Goal: Information Seeking & Learning: Learn about a topic

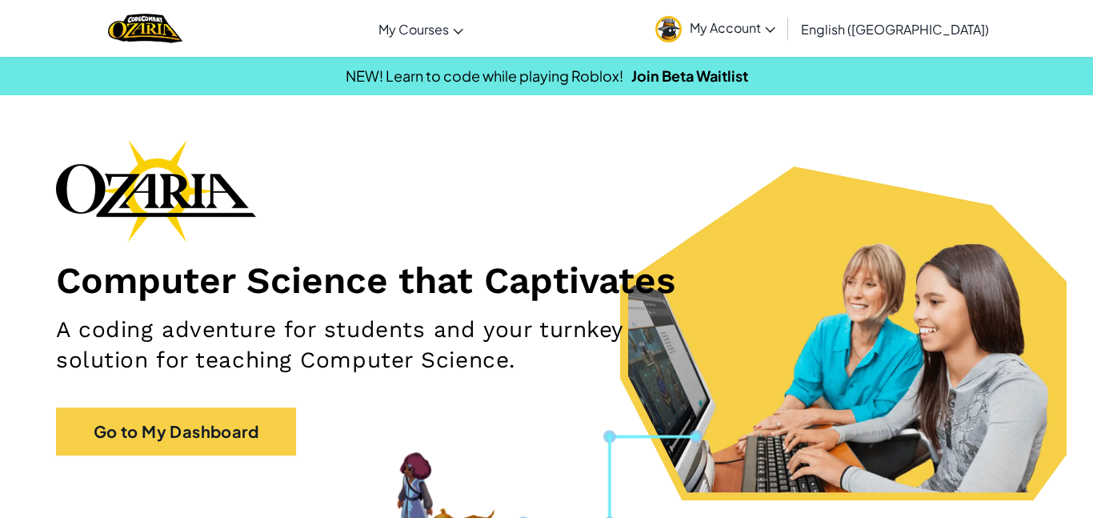
click at [775, 30] on span "My Account" at bounding box center [732, 27] width 86 height 17
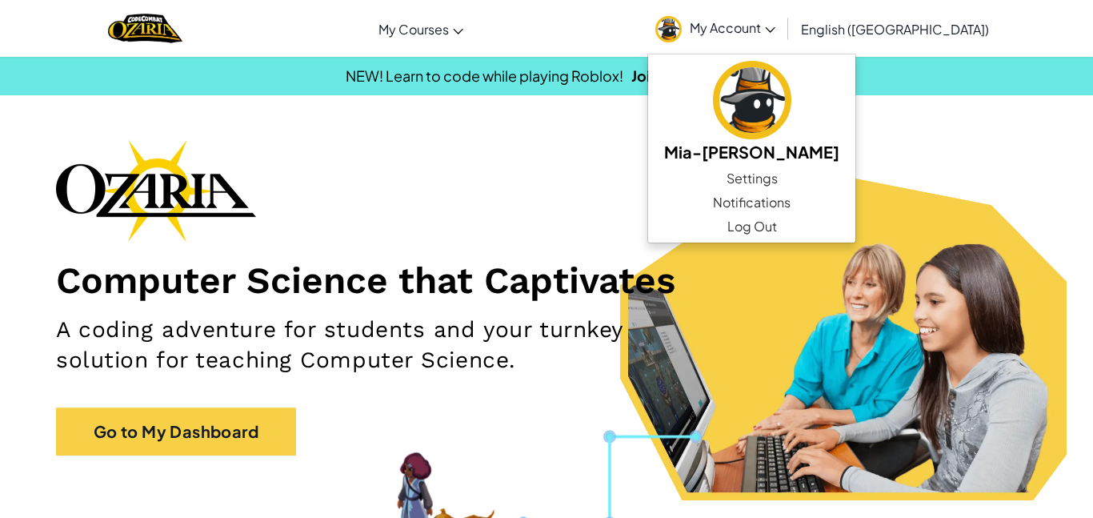
click at [578, 207] on div "Computer Science that Captivates A coding adventure for students and your turnk…" at bounding box center [546, 305] width 981 height 332
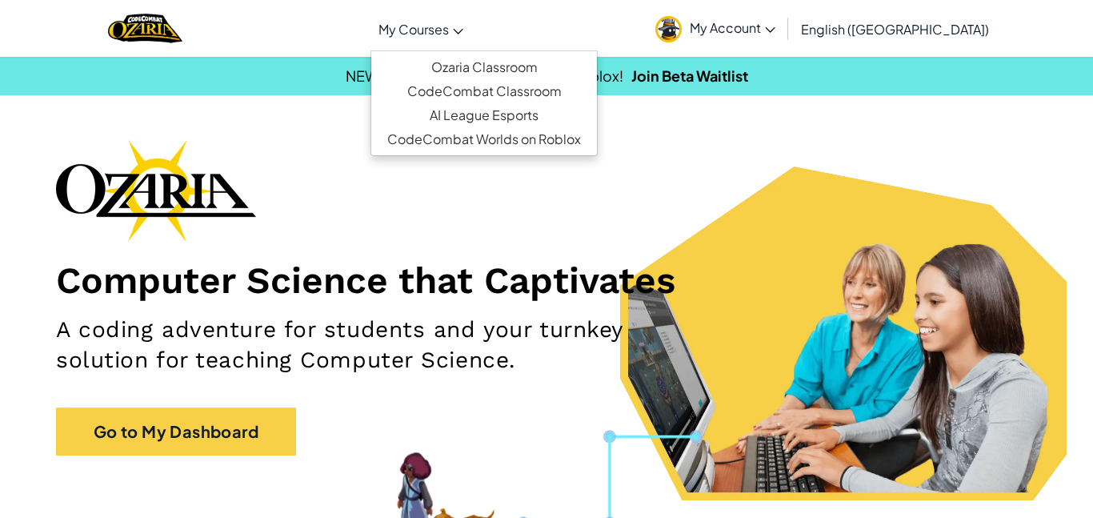
click at [449, 23] on span "My Courses" at bounding box center [413, 29] width 70 height 17
click at [553, 67] on link "Ozaria Classroom" at bounding box center [484, 67] width 226 height 24
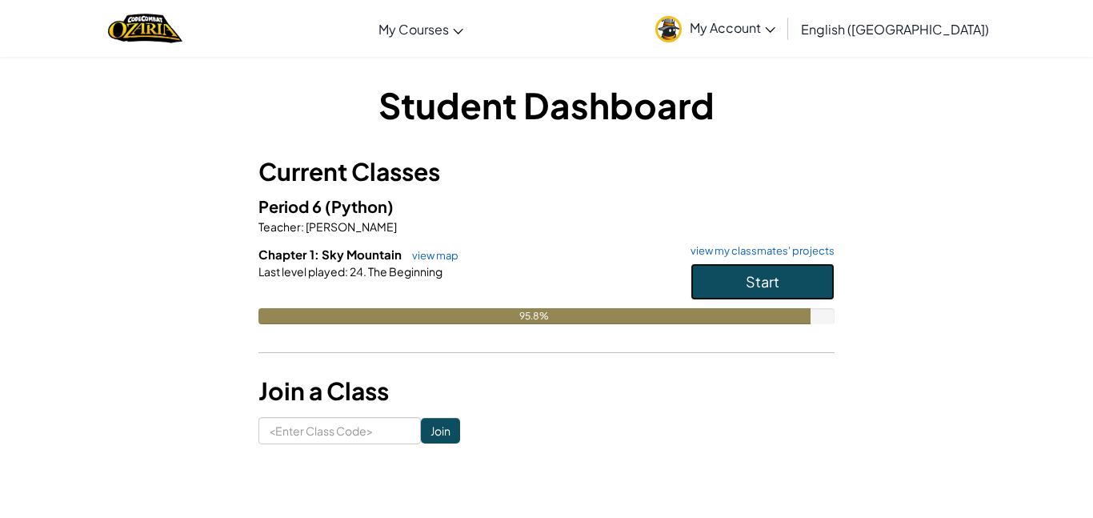
click at [704, 276] on button "Start" at bounding box center [762, 281] width 144 height 37
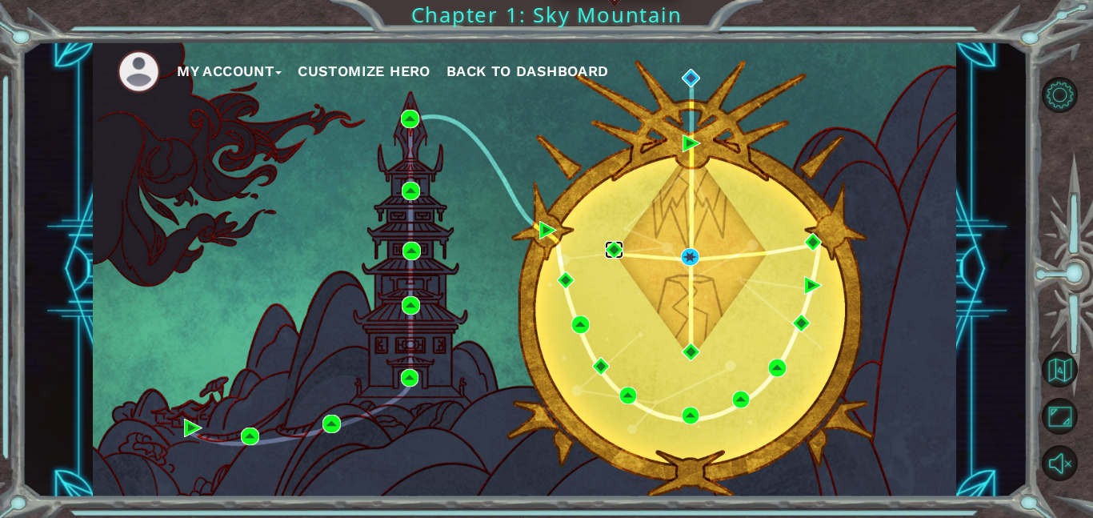
click at [612, 242] on img at bounding box center [614, 250] width 18 height 18
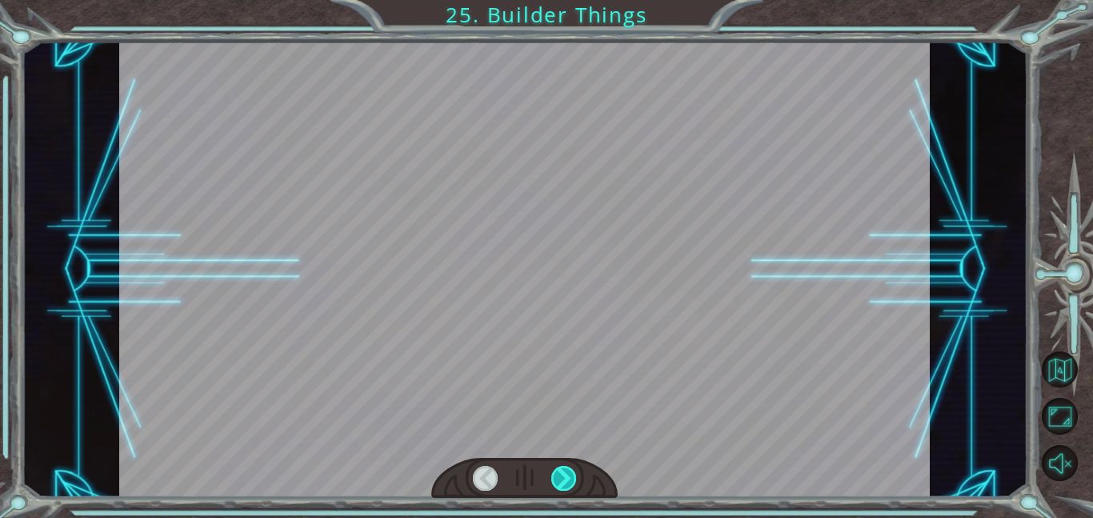
click at [562, 480] on div at bounding box center [564, 478] width 26 height 25
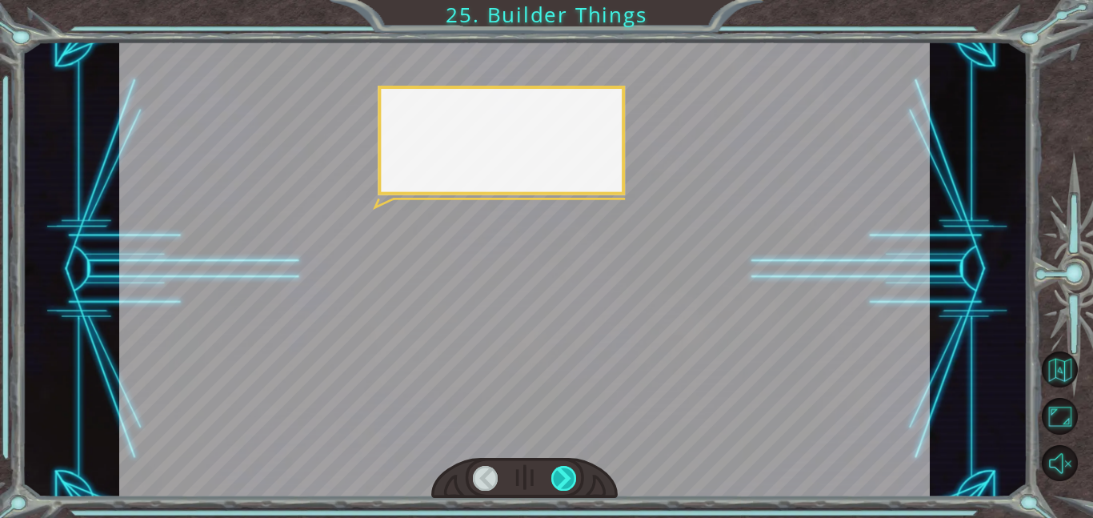
click at [562, 480] on div at bounding box center [564, 478] width 26 height 25
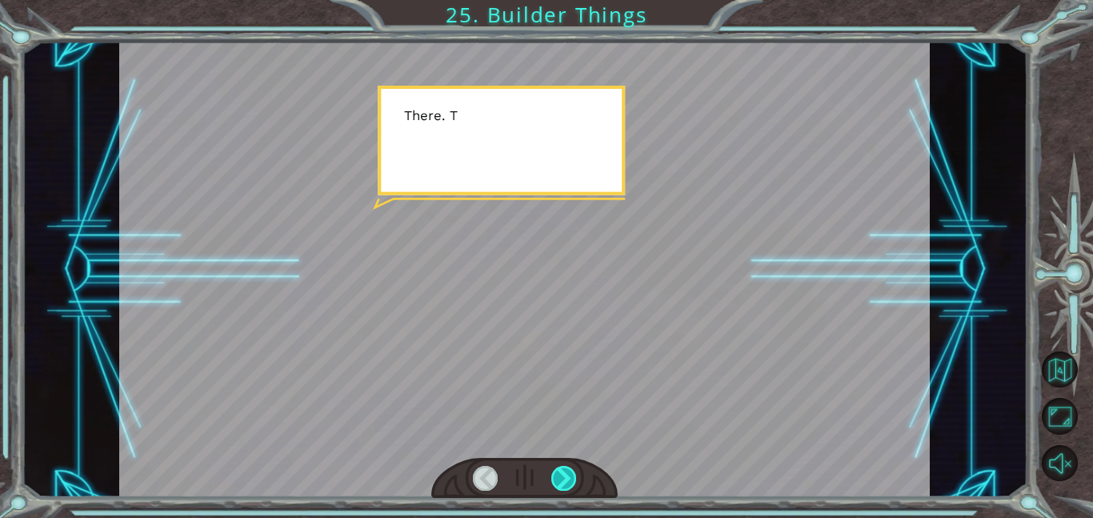
click at [562, 480] on div at bounding box center [564, 478] width 26 height 25
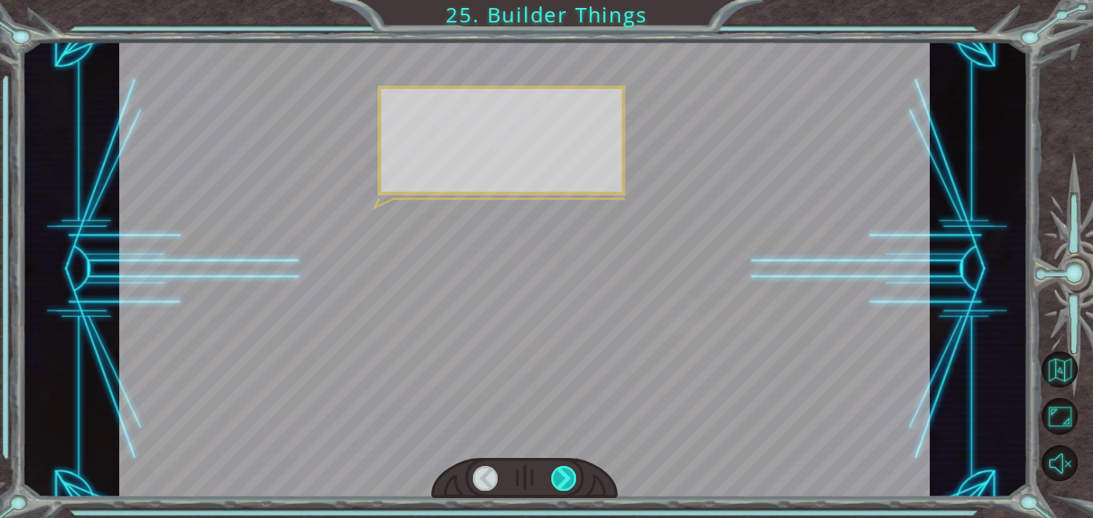
click at [562, 480] on div at bounding box center [564, 478] width 26 height 25
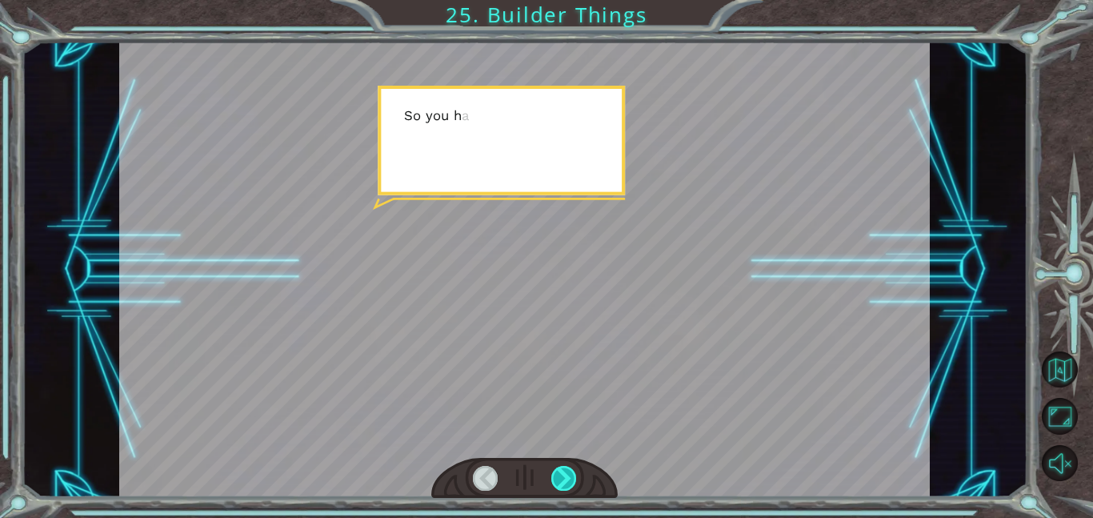
click at [562, 480] on div at bounding box center [564, 478] width 26 height 25
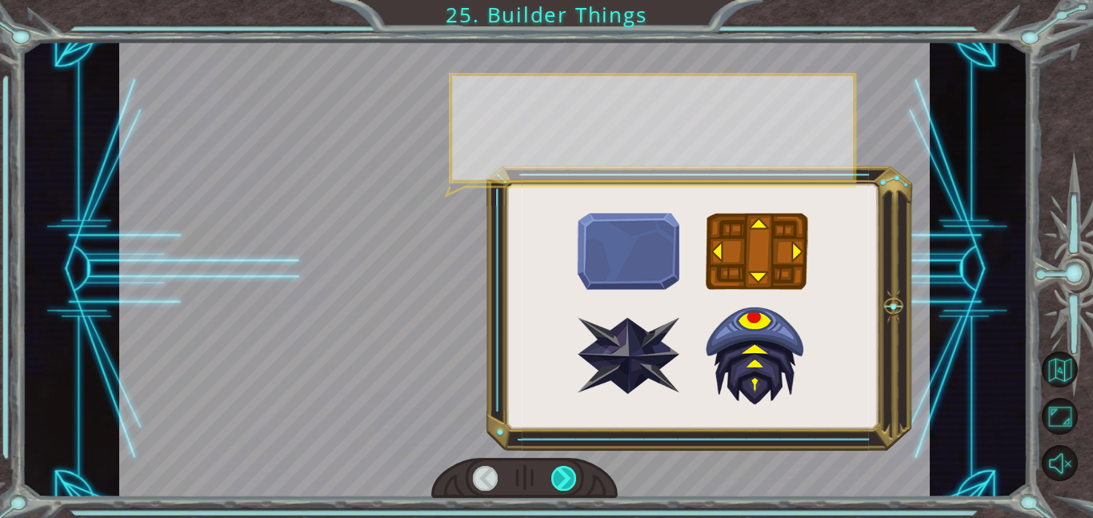
click at [562, 480] on div at bounding box center [564, 478] width 26 height 25
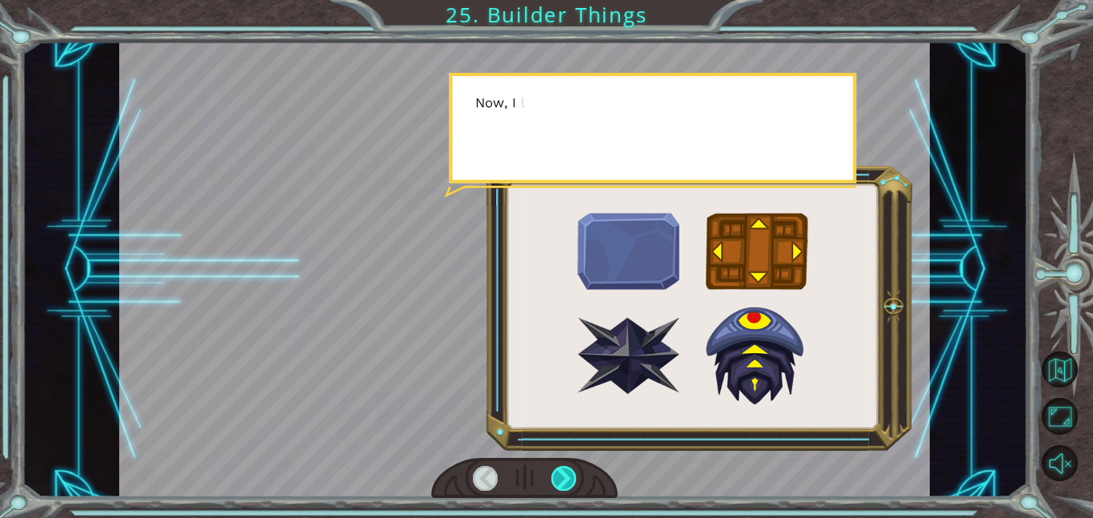
click at [562, 480] on div at bounding box center [564, 478] width 26 height 25
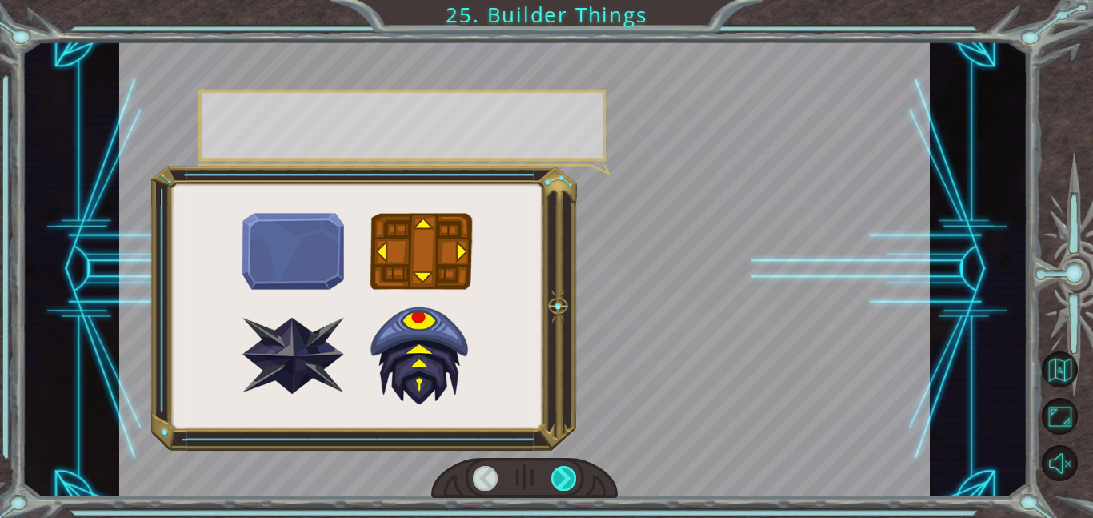
click at [562, 480] on div at bounding box center [564, 478] width 26 height 25
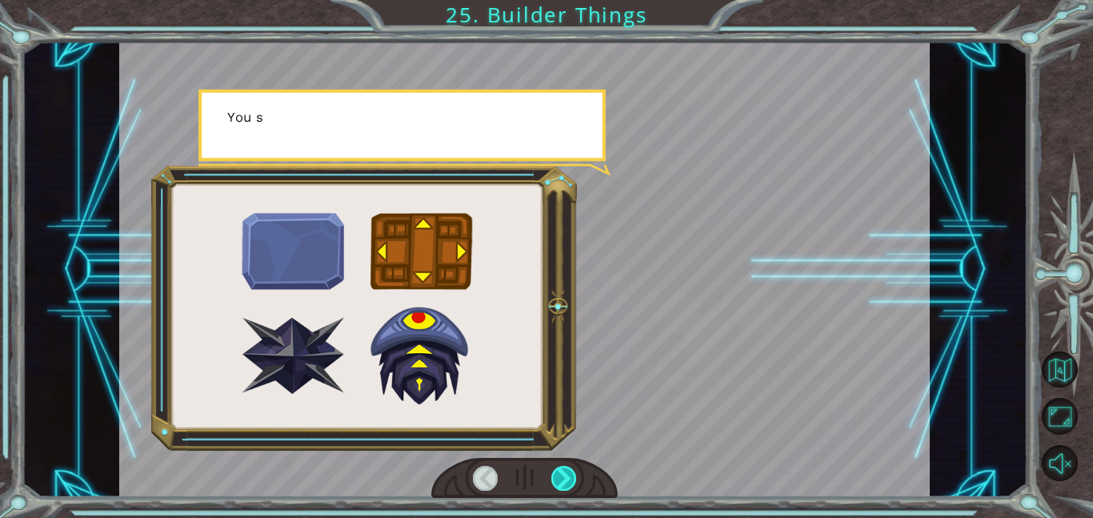
click at [562, 480] on div at bounding box center [564, 478] width 26 height 25
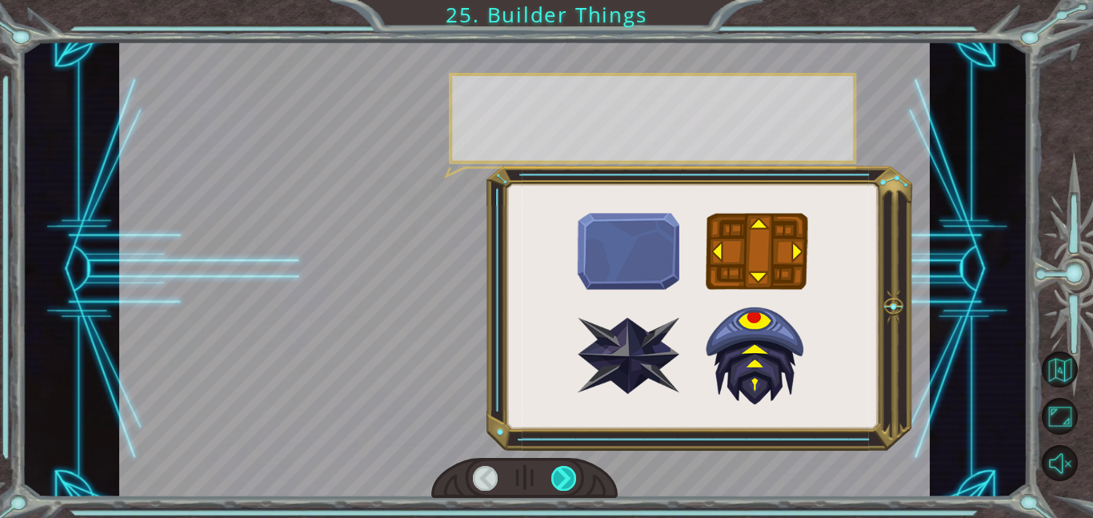
click at [562, 480] on div at bounding box center [564, 478] width 26 height 25
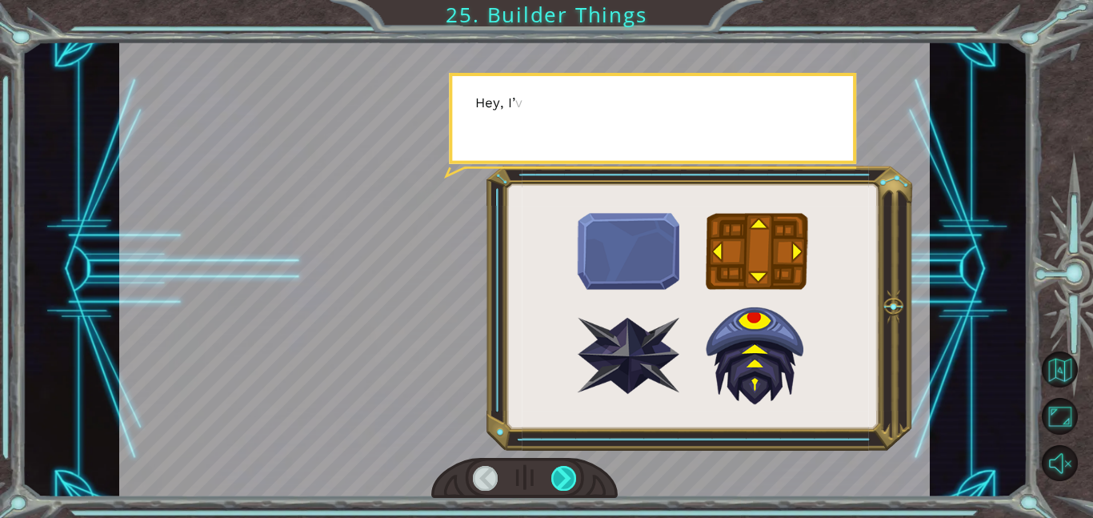
click at [562, 480] on div at bounding box center [564, 478] width 26 height 25
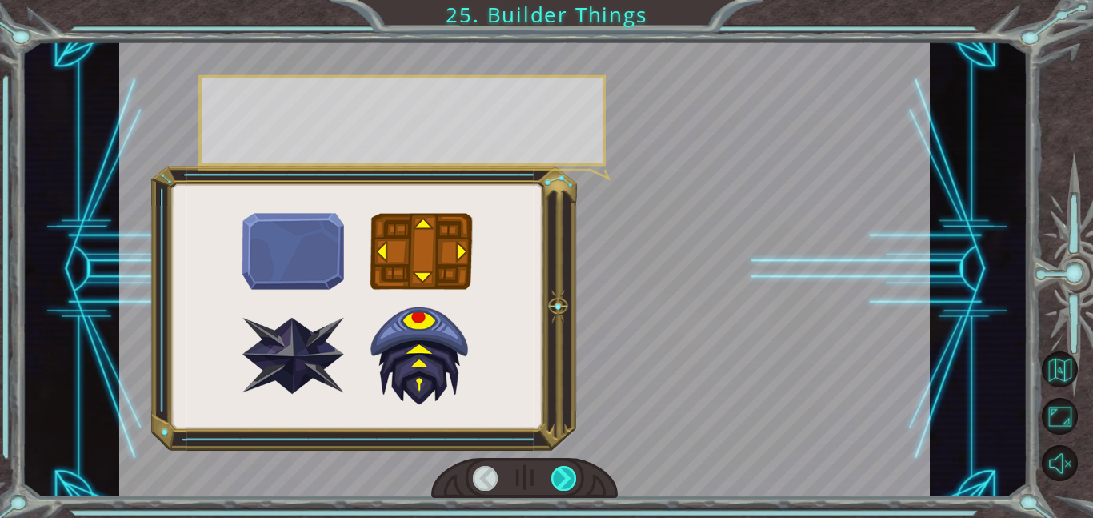
click at [562, 480] on div at bounding box center [564, 478] width 26 height 25
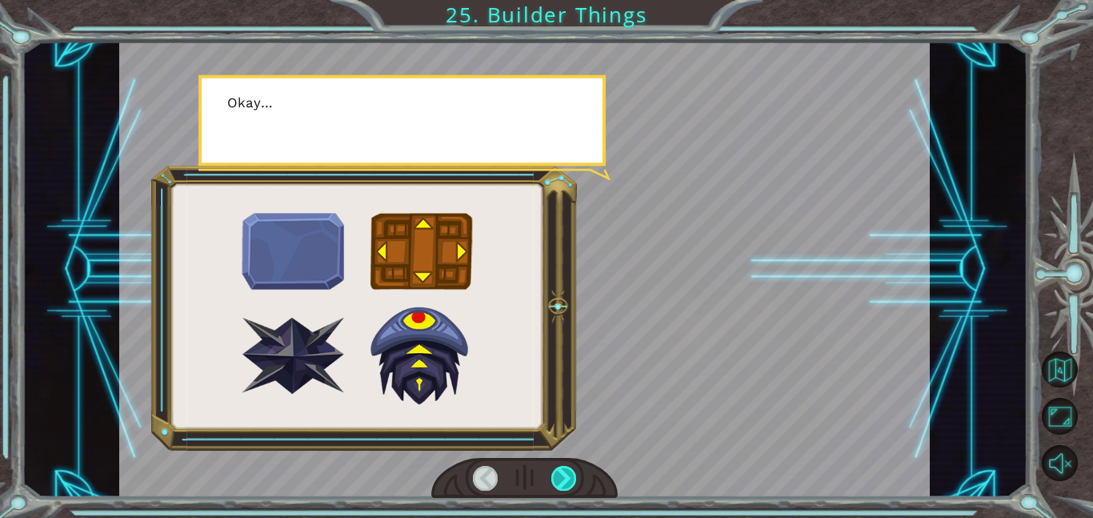
click at [562, 480] on div at bounding box center [564, 478] width 26 height 25
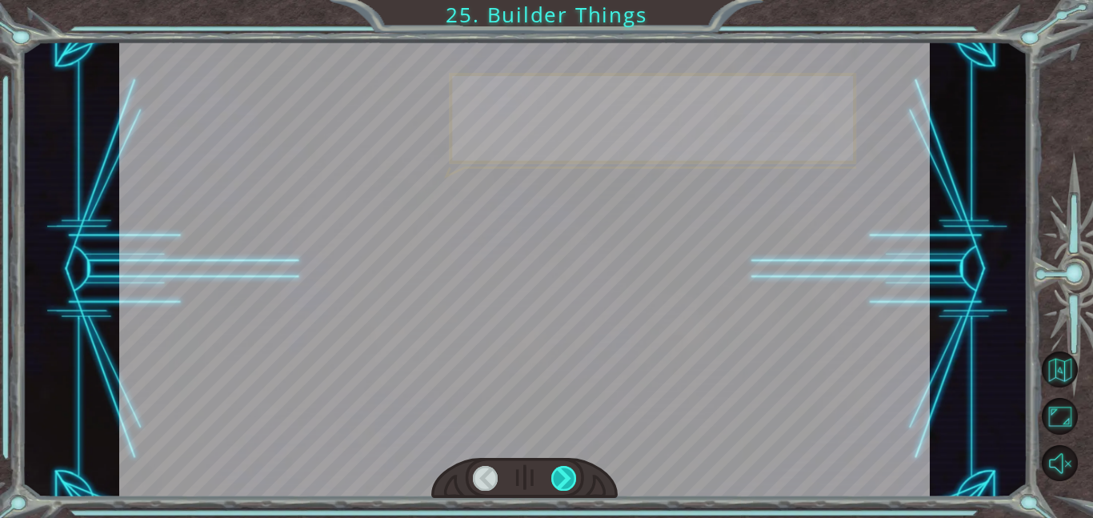
click at [562, 480] on div at bounding box center [564, 478] width 26 height 25
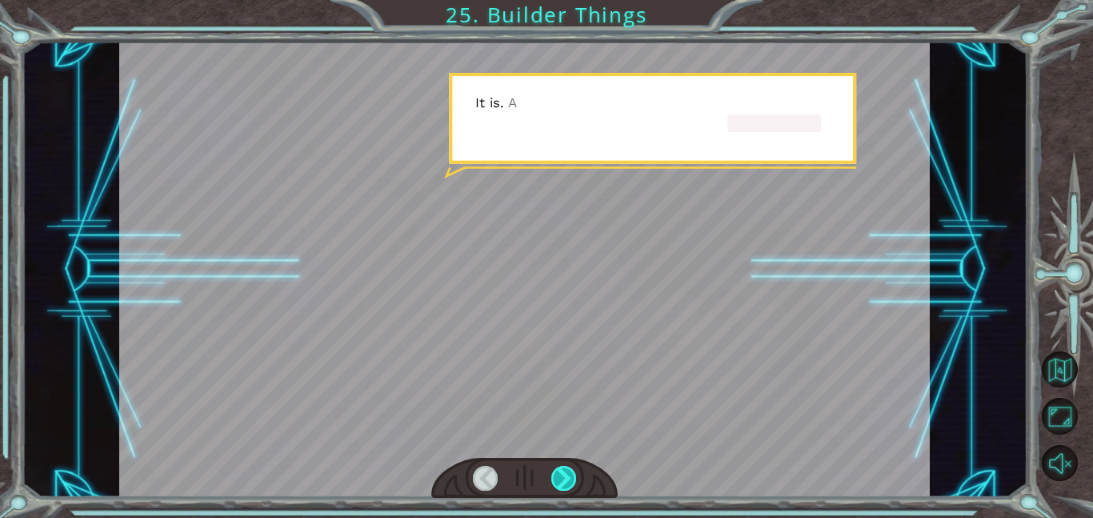
click at [562, 480] on div at bounding box center [564, 478] width 26 height 25
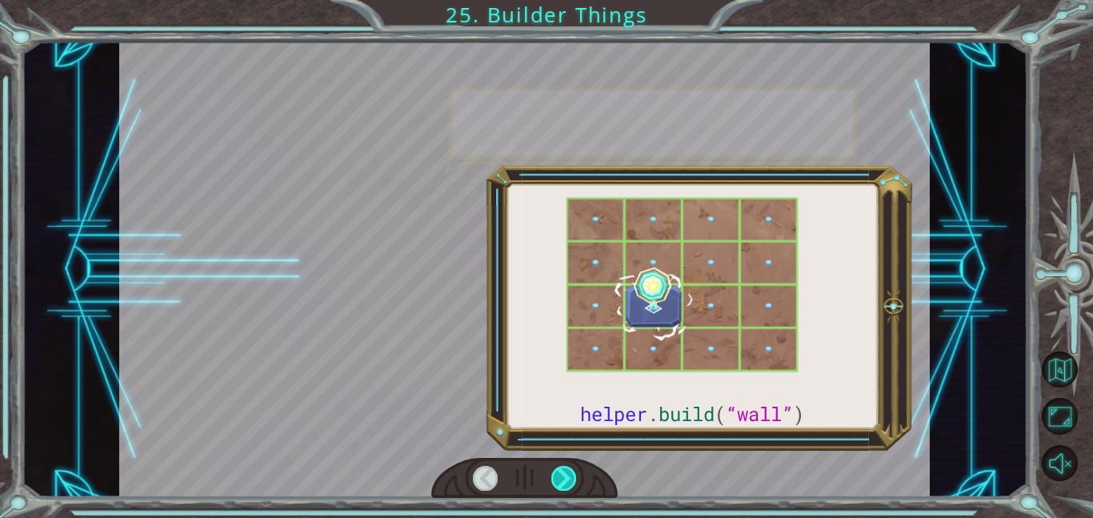
click at [562, 480] on div at bounding box center [564, 478] width 26 height 25
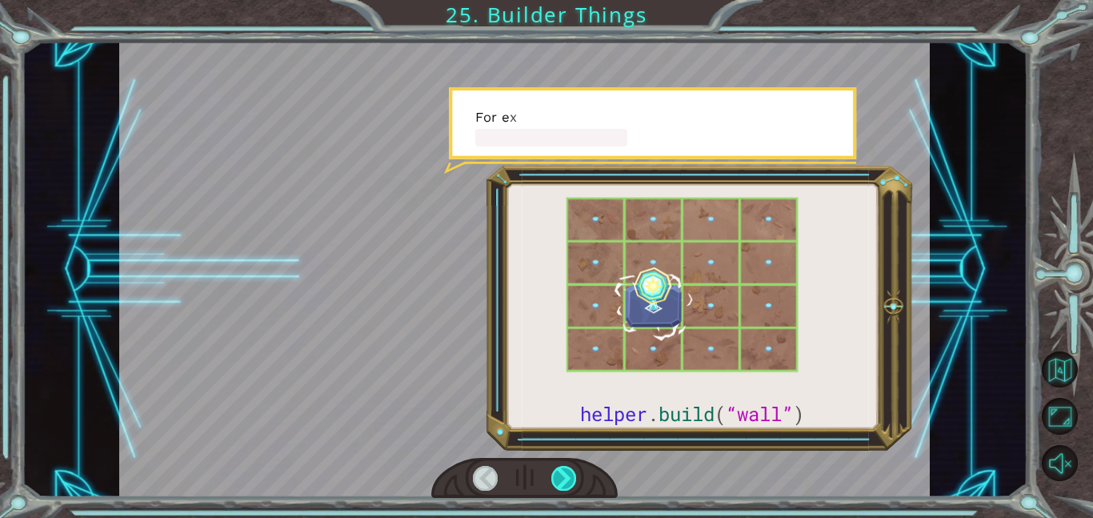
click at [562, 480] on div at bounding box center [564, 478] width 26 height 25
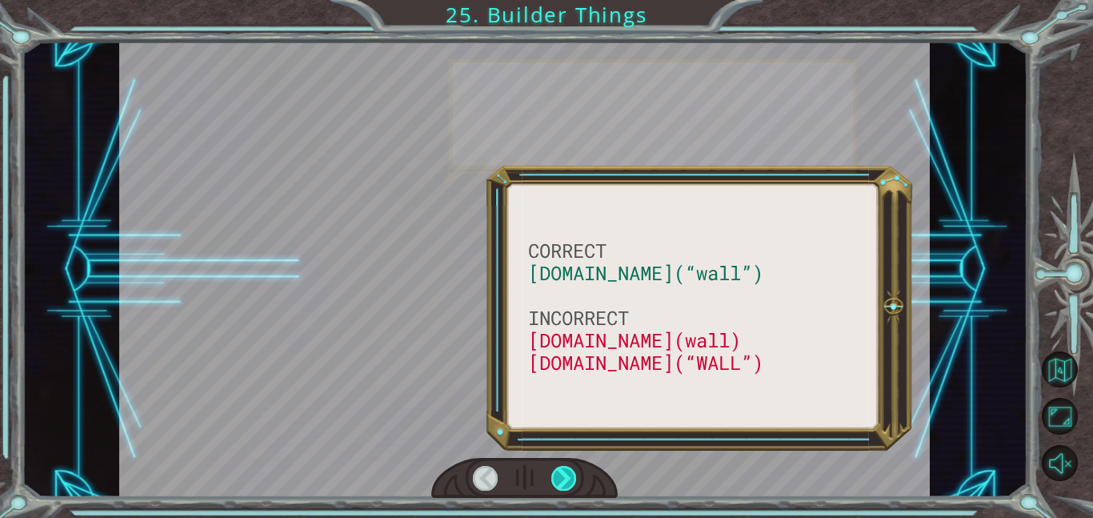
click at [562, 480] on div at bounding box center [564, 478] width 26 height 25
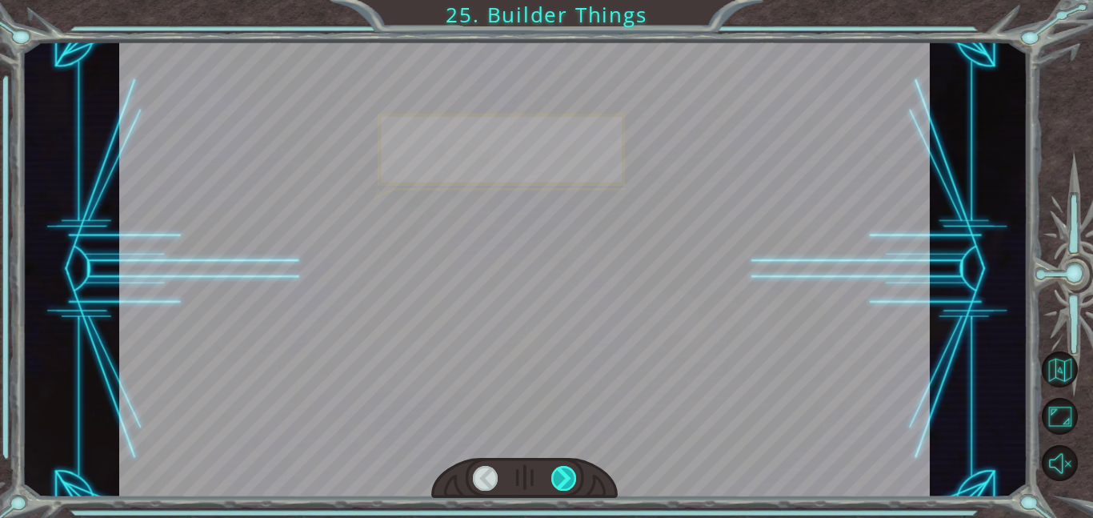
click at [562, 480] on div at bounding box center [564, 478] width 26 height 25
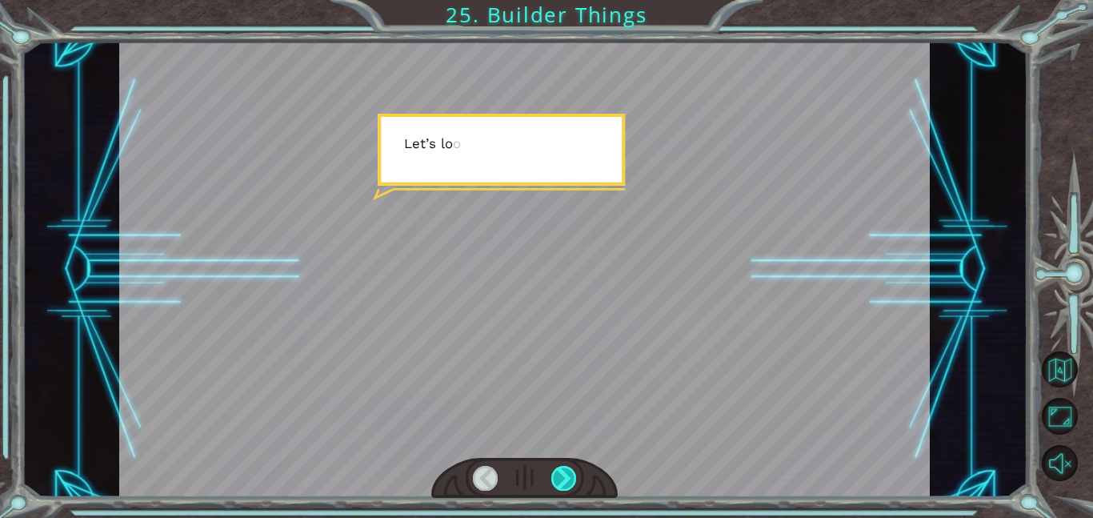
click at [562, 480] on div at bounding box center [564, 478] width 26 height 25
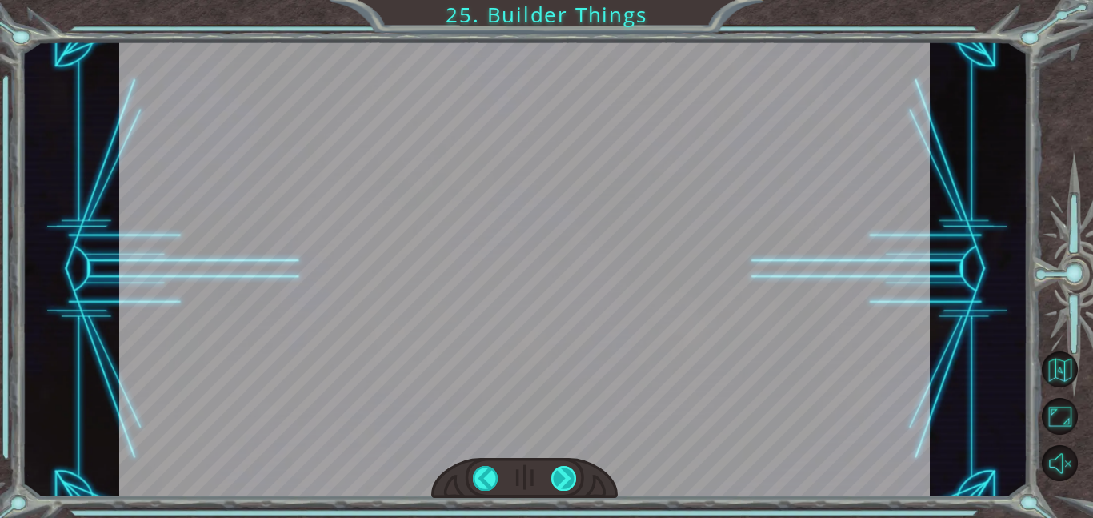
click at [562, 0] on div "CORRECT helper.build(“wall”) INCORRECT helper.build(wall) helper.build(“WALL”) …" at bounding box center [546, 0] width 1093 height 0
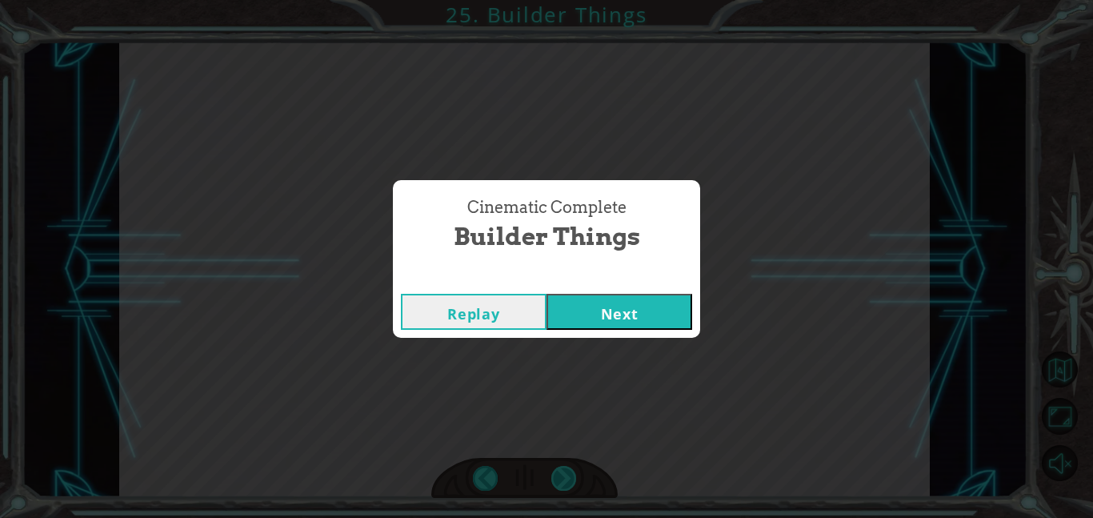
click at [562, 480] on div "Cinematic Complete Builder Things Replay Next" at bounding box center [546, 259] width 1093 height 518
click at [632, 308] on button "Next" at bounding box center [619, 312] width 146 height 36
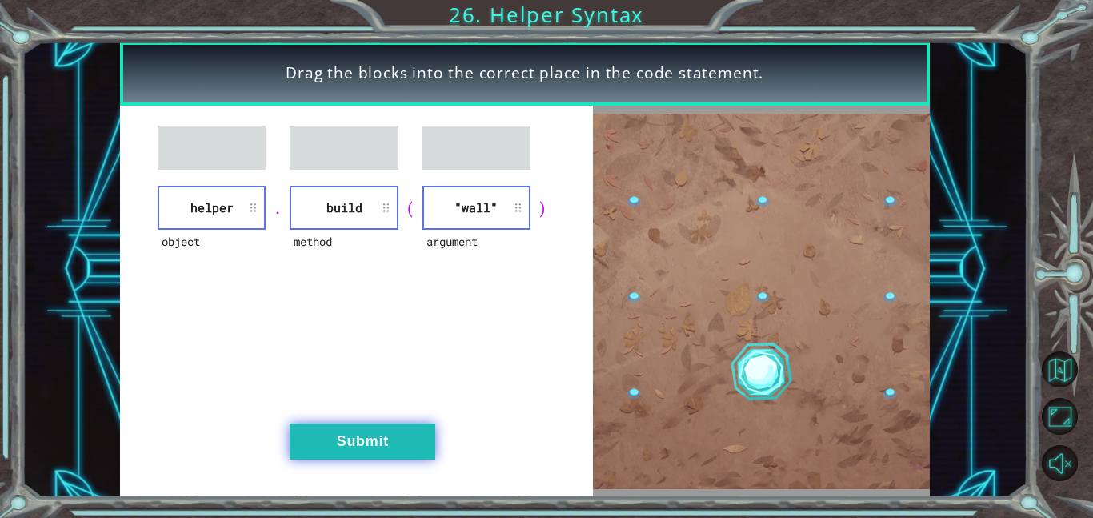
click at [358, 452] on button "Submit" at bounding box center [363, 441] width 146 height 36
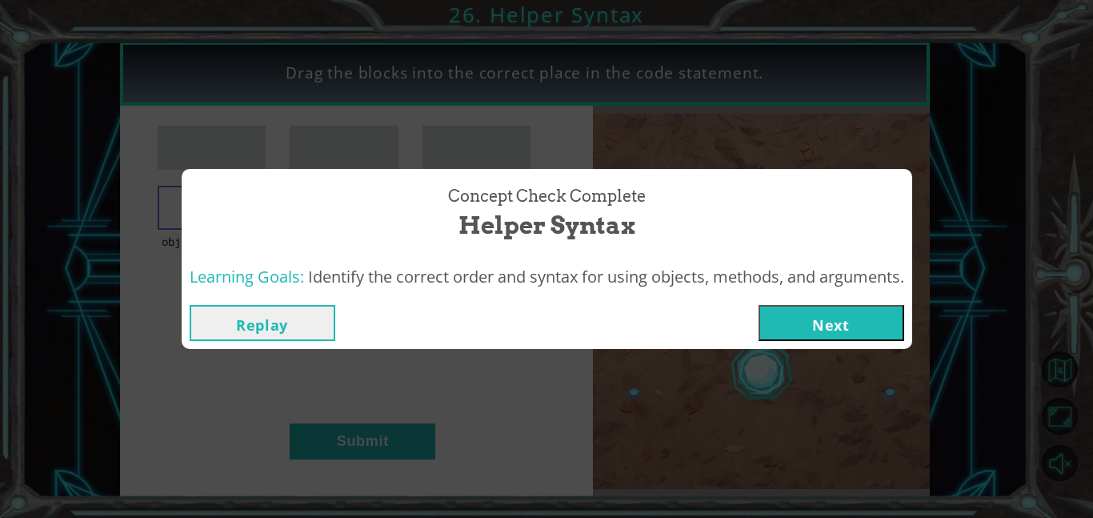
click at [846, 330] on button "Next" at bounding box center [831, 323] width 146 height 36
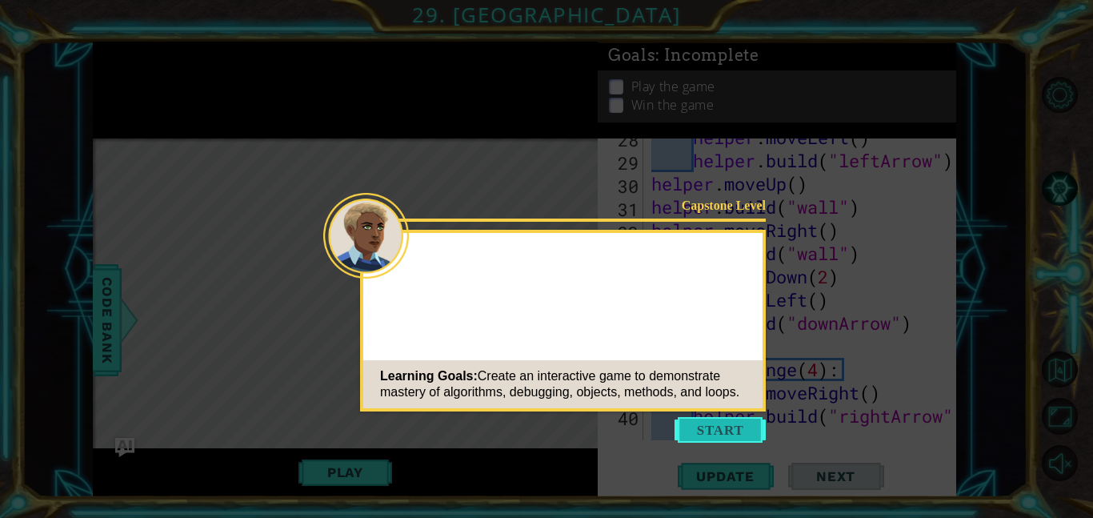
click at [737, 431] on button "Start" at bounding box center [719, 430] width 91 height 26
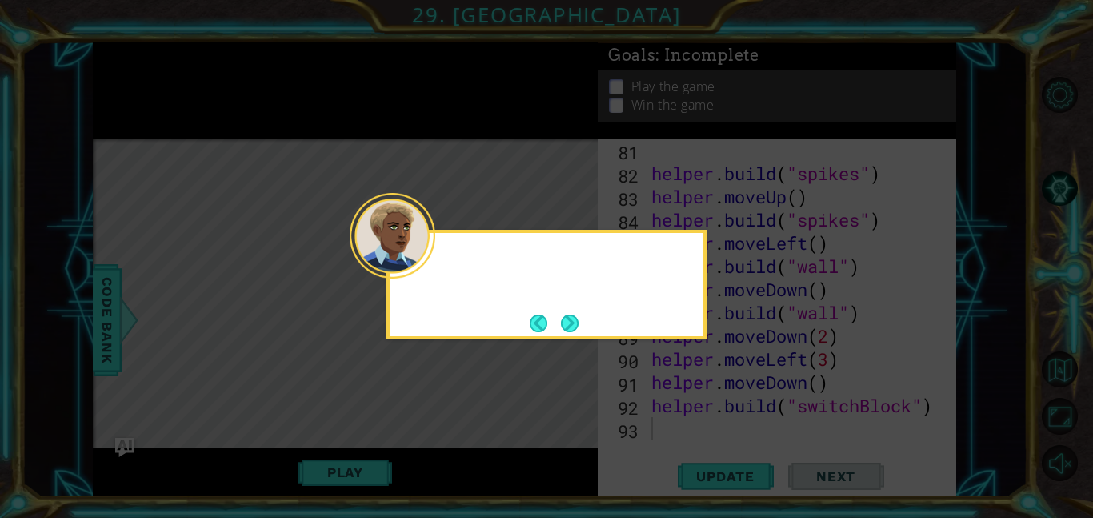
scroll to position [1948, 0]
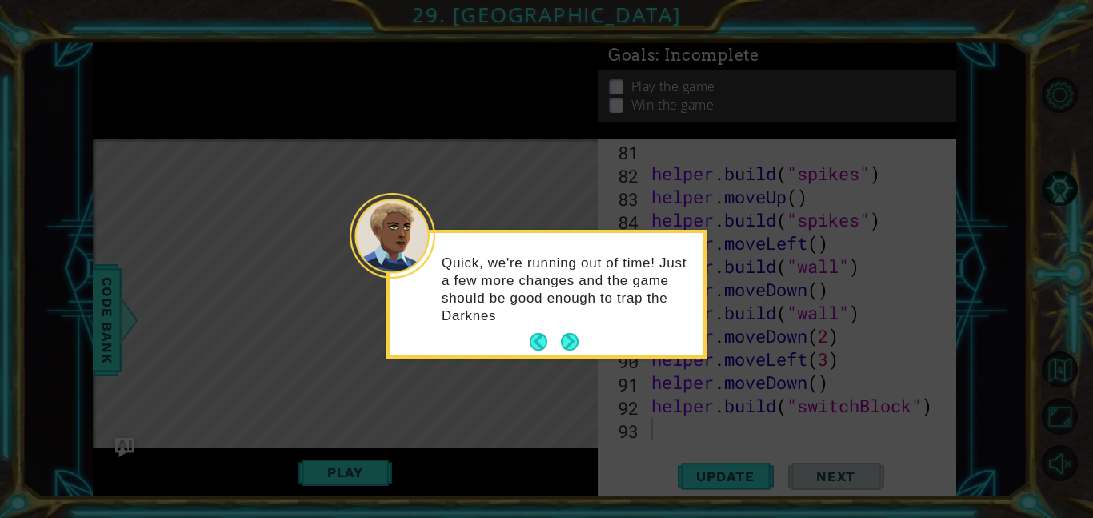
click at [746, 440] on icon at bounding box center [546, 259] width 1093 height 518
click at [751, 442] on icon at bounding box center [546, 259] width 1093 height 518
click at [568, 339] on button "Next" at bounding box center [570, 342] width 18 height 18
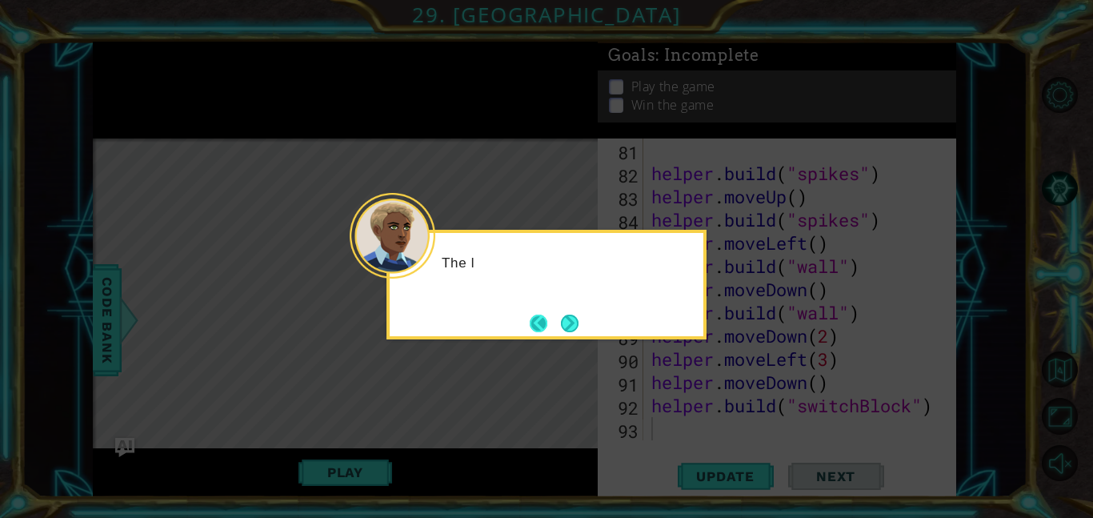
click at [561, 316] on button "Next" at bounding box center [570, 323] width 18 height 18
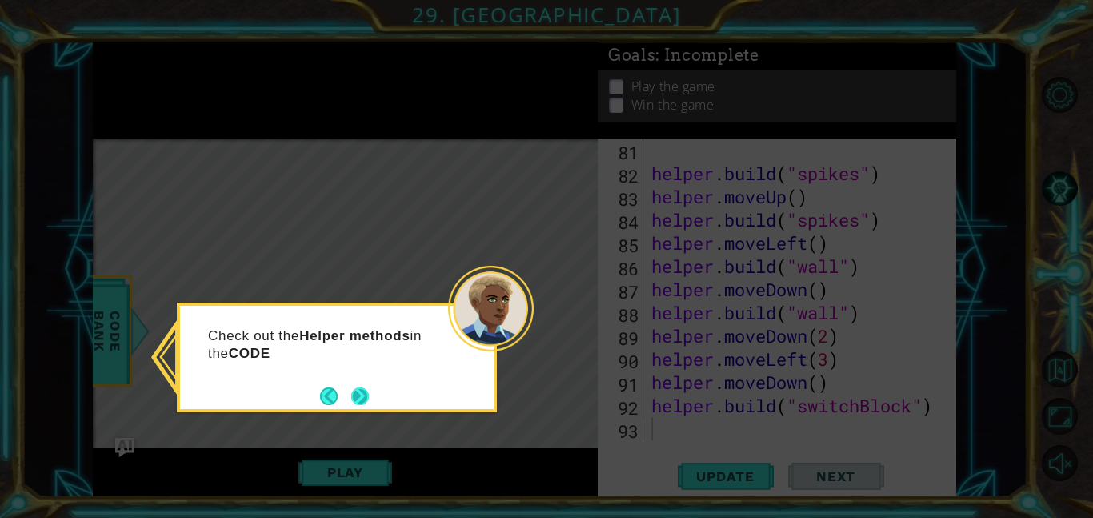
click at [352, 405] on button "Next" at bounding box center [360, 396] width 18 height 18
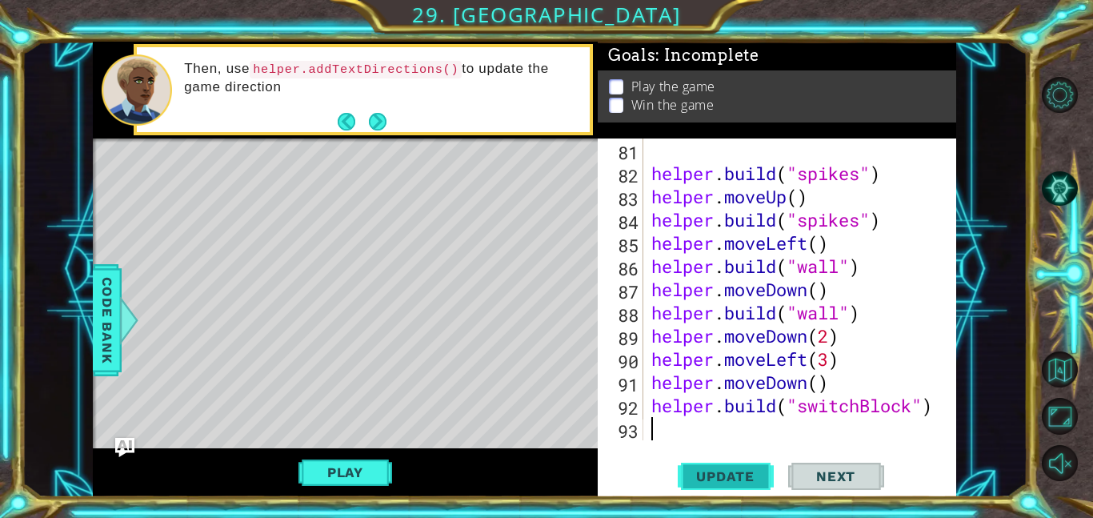
click at [730, 470] on span "Update" at bounding box center [725, 476] width 90 height 16
type textarea "`"
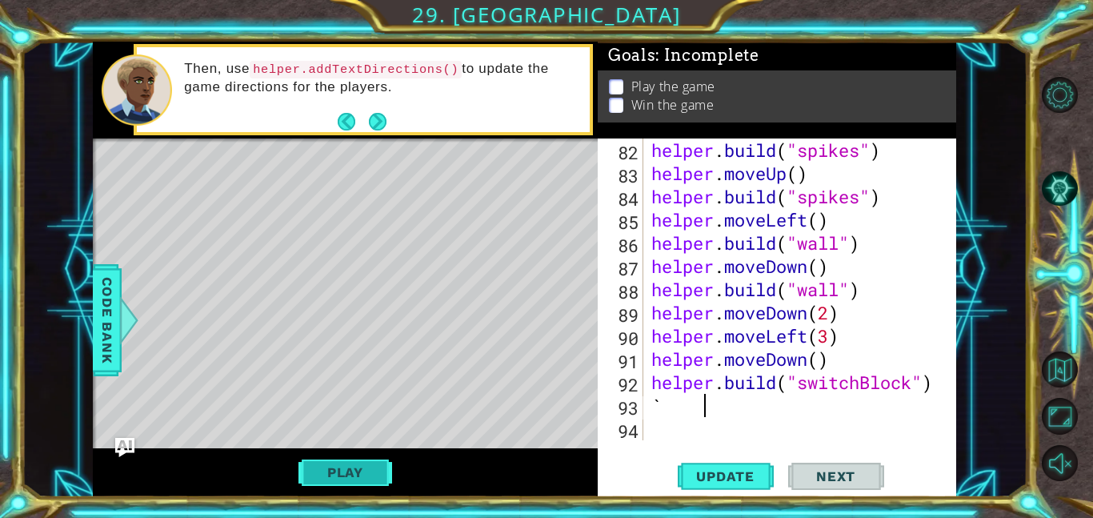
click at [358, 476] on button "Play" at bounding box center [345, 472] width 94 height 30
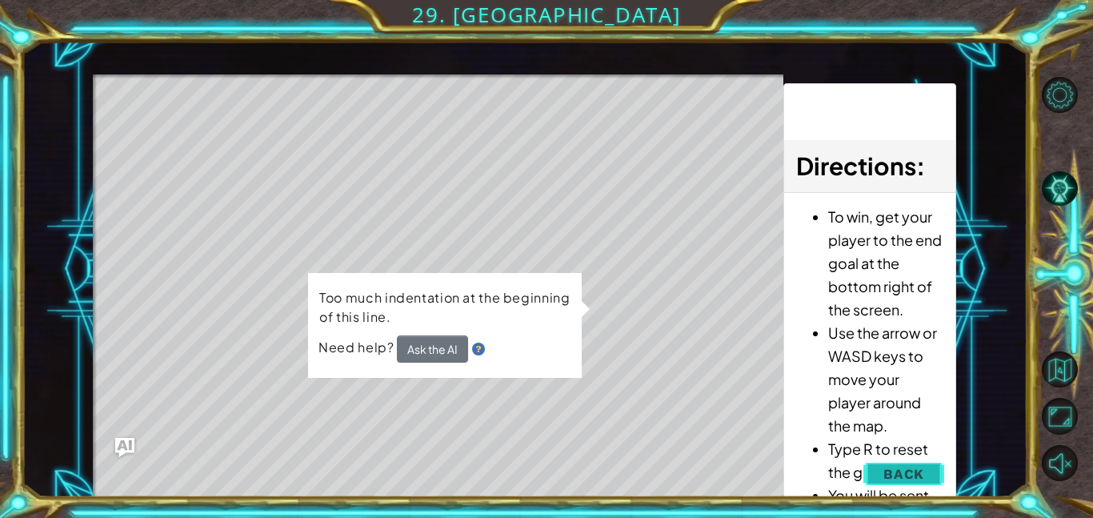
click at [892, 475] on span "Back" at bounding box center [903, 474] width 41 height 16
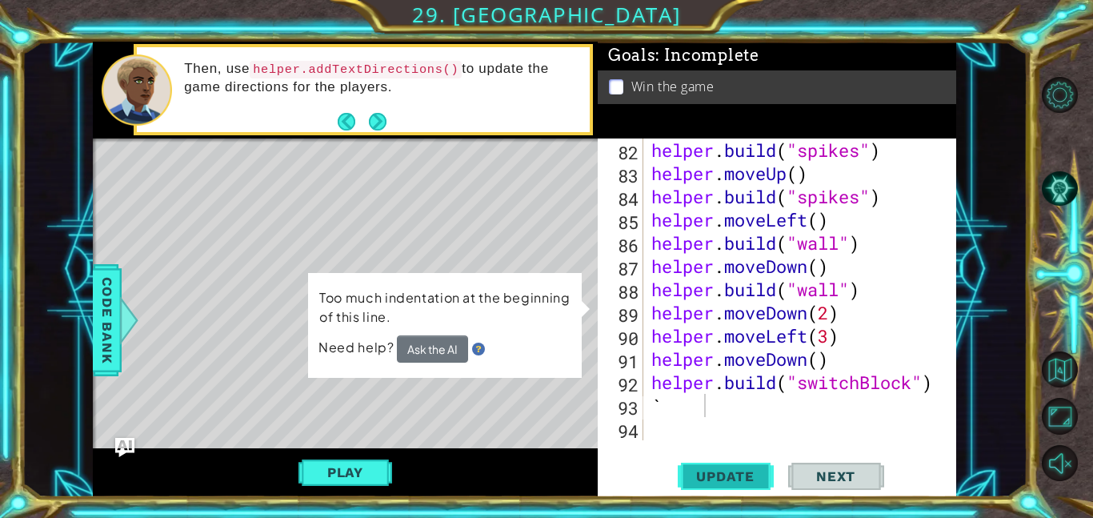
click at [748, 478] on span "Update" at bounding box center [725, 476] width 90 height 16
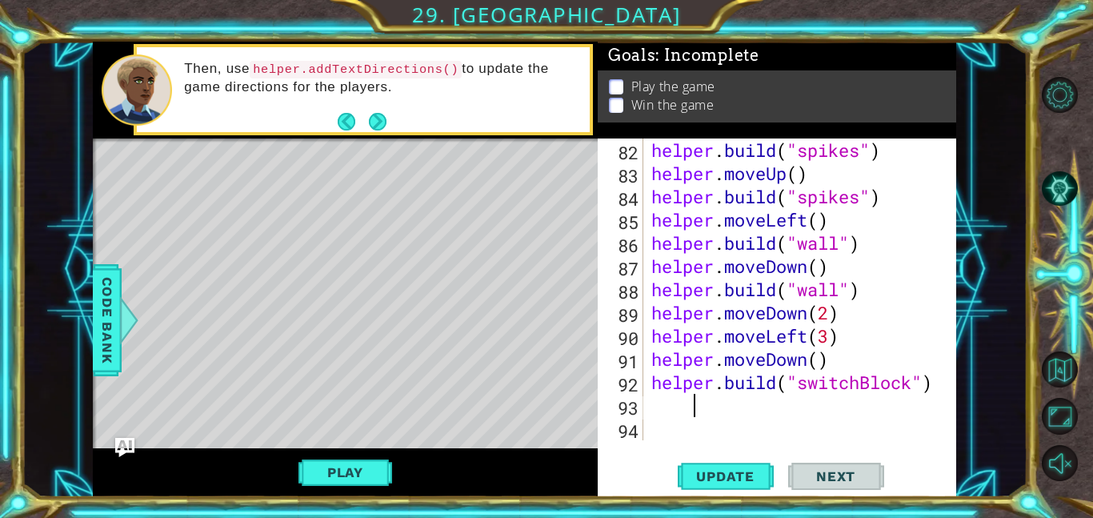
scroll to position [0, 0]
type textarea "helper.build("switchBlock")"
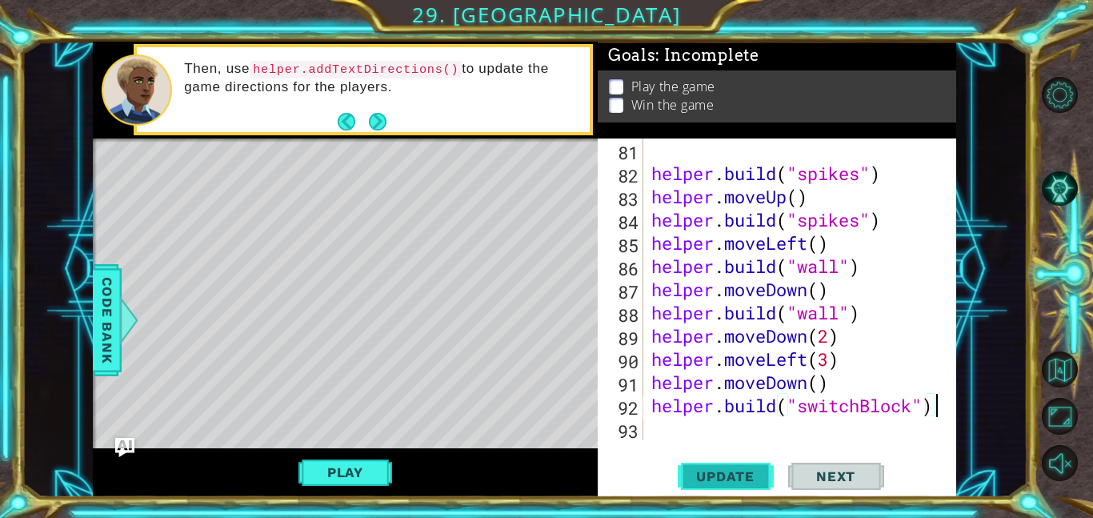
click at [703, 482] on span "Update" at bounding box center [725, 476] width 90 height 16
click at [377, 467] on button "Play" at bounding box center [345, 472] width 94 height 30
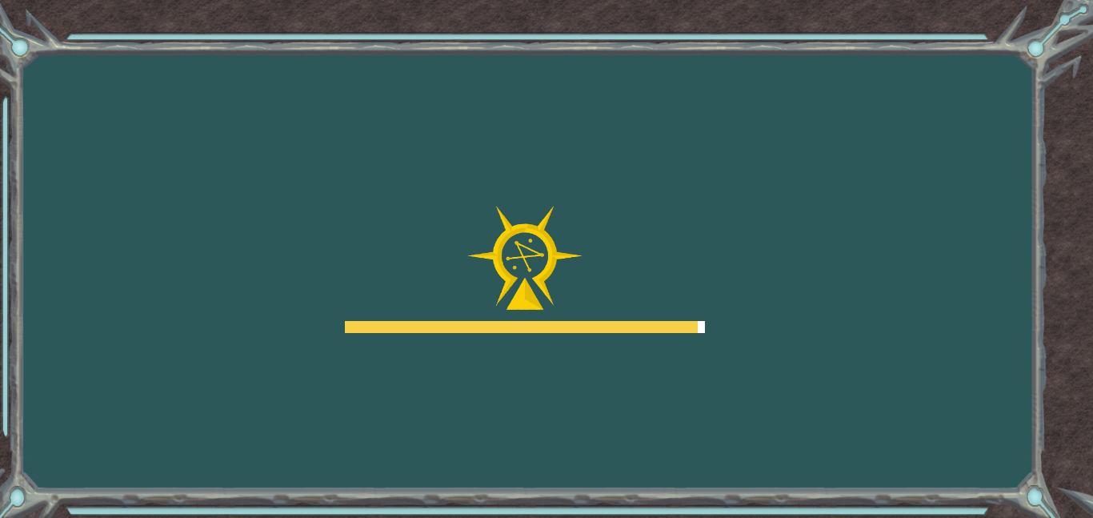
click at [190, 62] on div "Goals Error loading from server. Try refreshing the page. You'll need to join a…" at bounding box center [546, 259] width 1093 height 518
click at [467, 258] on img at bounding box center [524, 258] width 115 height 105
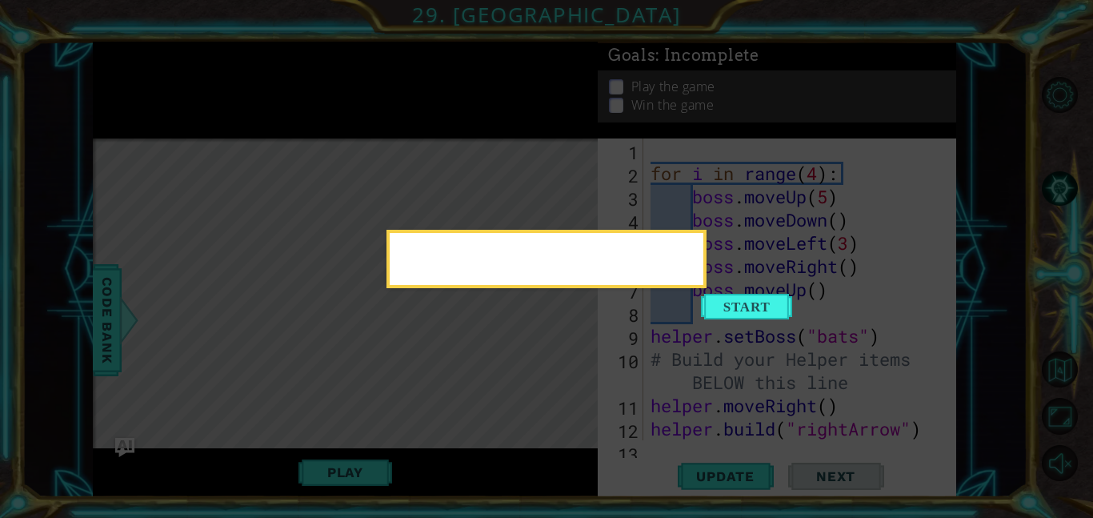
click at [766, 227] on icon at bounding box center [546, 259] width 1093 height 518
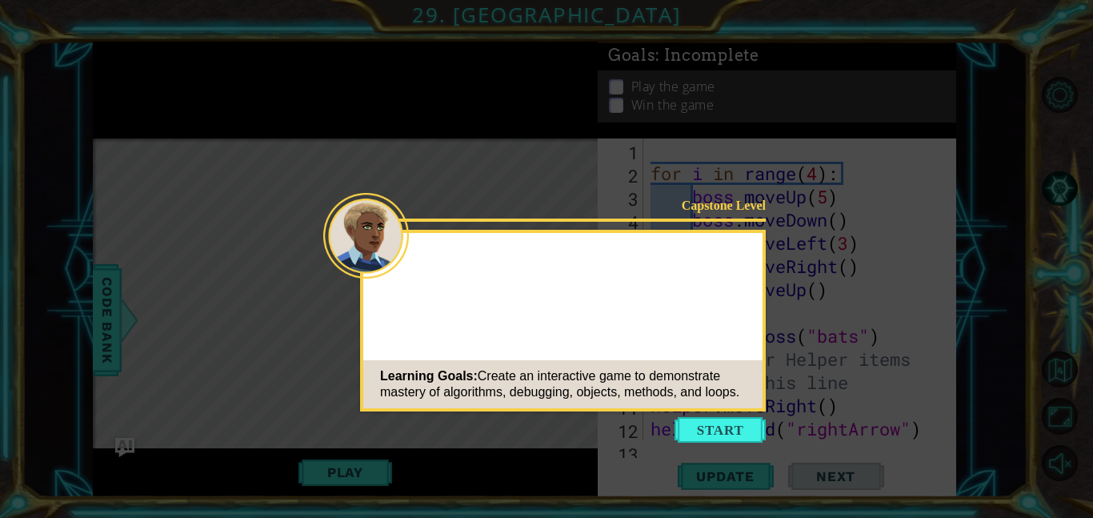
click at [737, 431] on button "Start" at bounding box center [719, 430] width 91 height 26
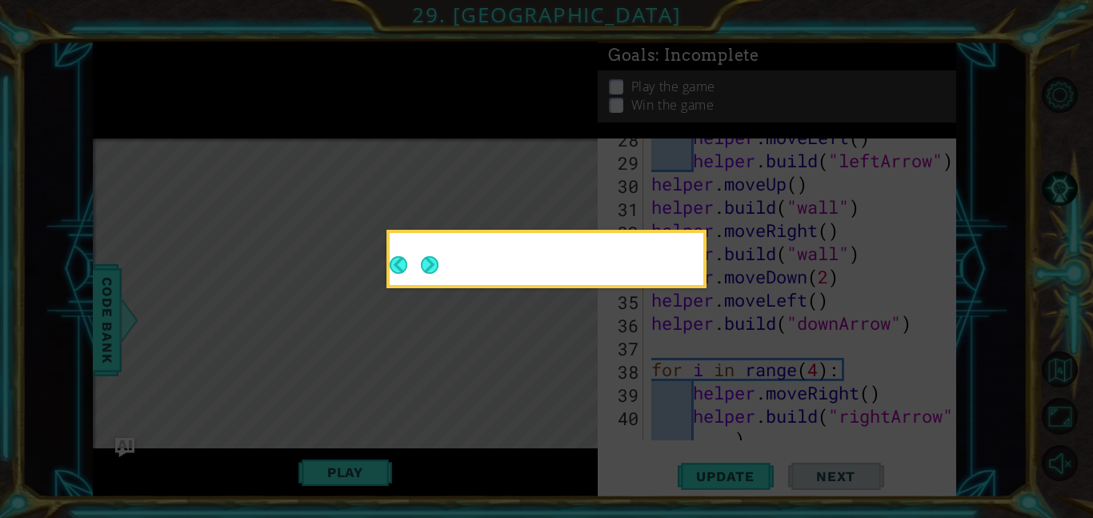
click at [737, 432] on icon at bounding box center [546, 259] width 1093 height 518
click at [564, 242] on div at bounding box center [547, 262] width 314 height 46
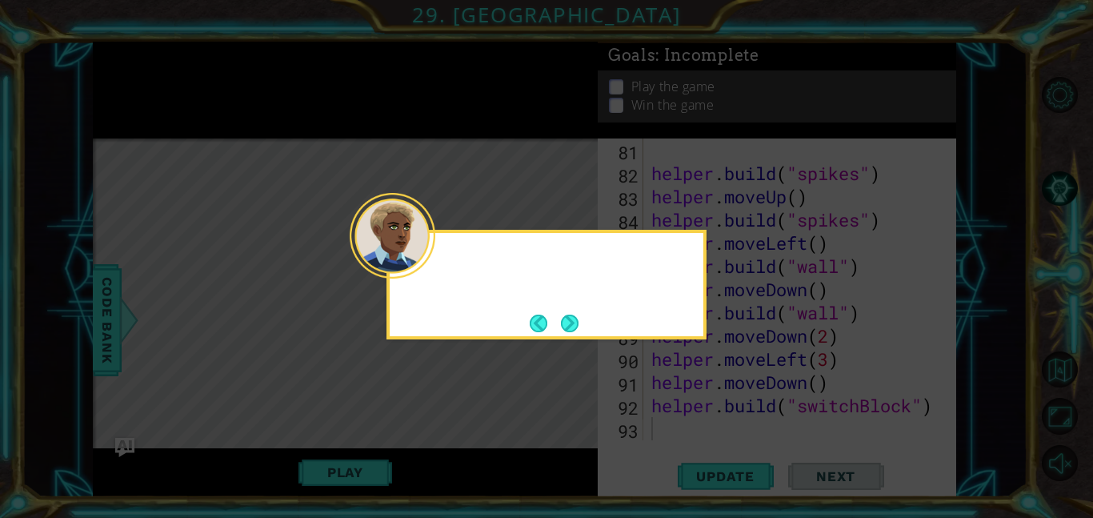
scroll to position [1948, 0]
click at [575, 326] on button "Next" at bounding box center [570, 323] width 18 height 18
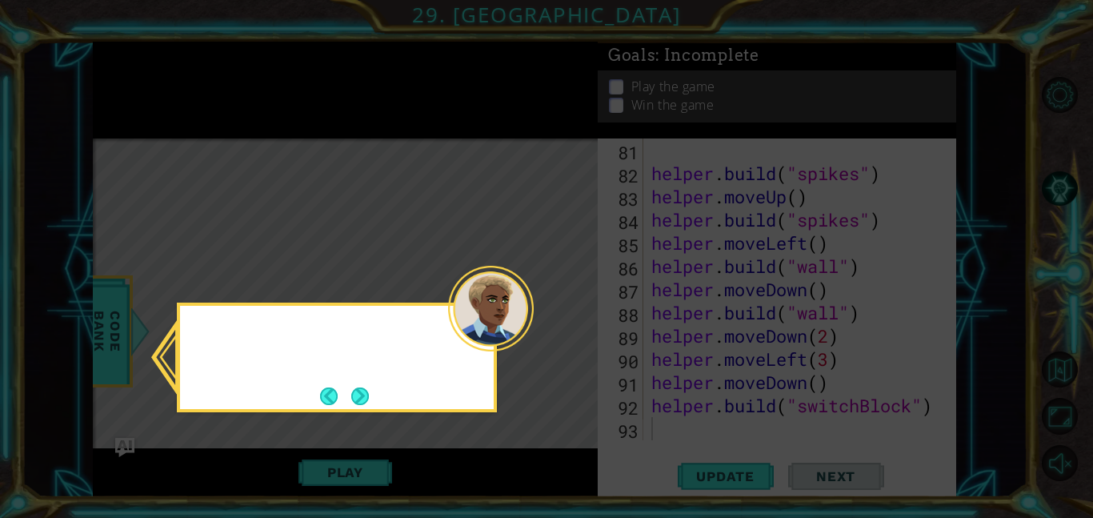
click at [575, 326] on icon at bounding box center [546, 259] width 1093 height 518
click at [369, 390] on button "Next" at bounding box center [360, 396] width 18 height 18
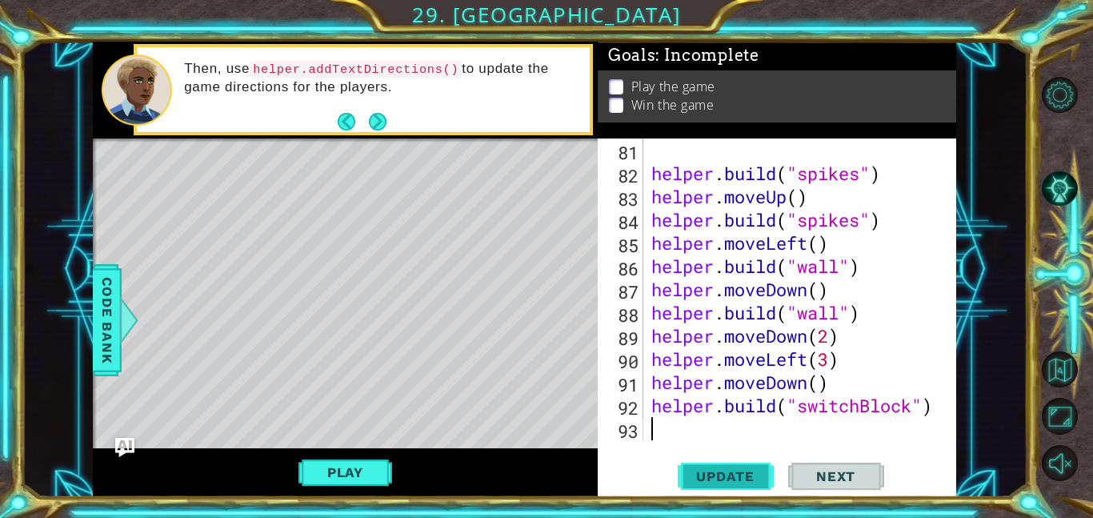
click at [722, 473] on span "Update" at bounding box center [725, 476] width 90 height 16
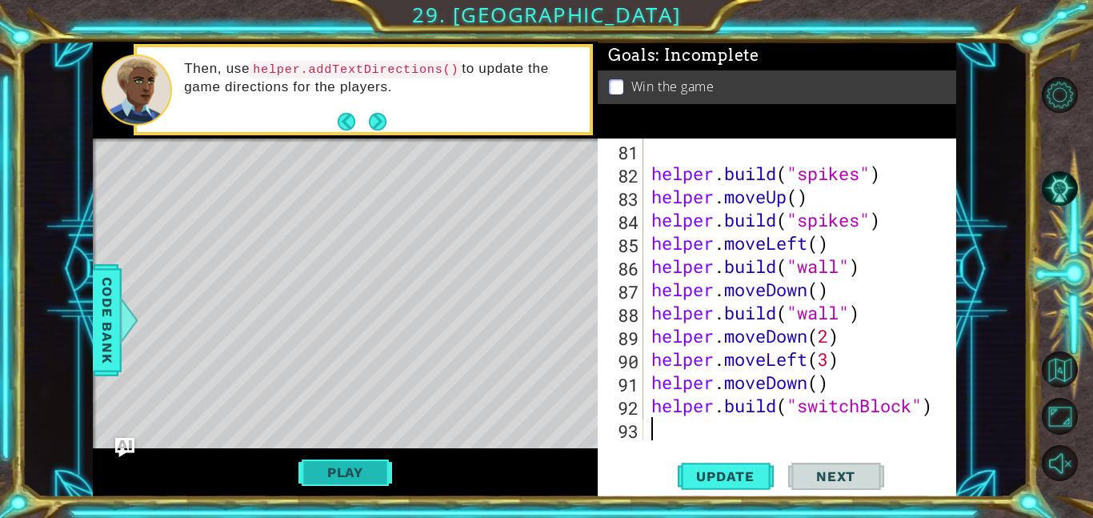
click at [361, 466] on button "Play" at bounding box center [345, 472] width 94 height 30
click at [825, 470] on span "Next" at bounding box center [835, 476] width 71 height 16
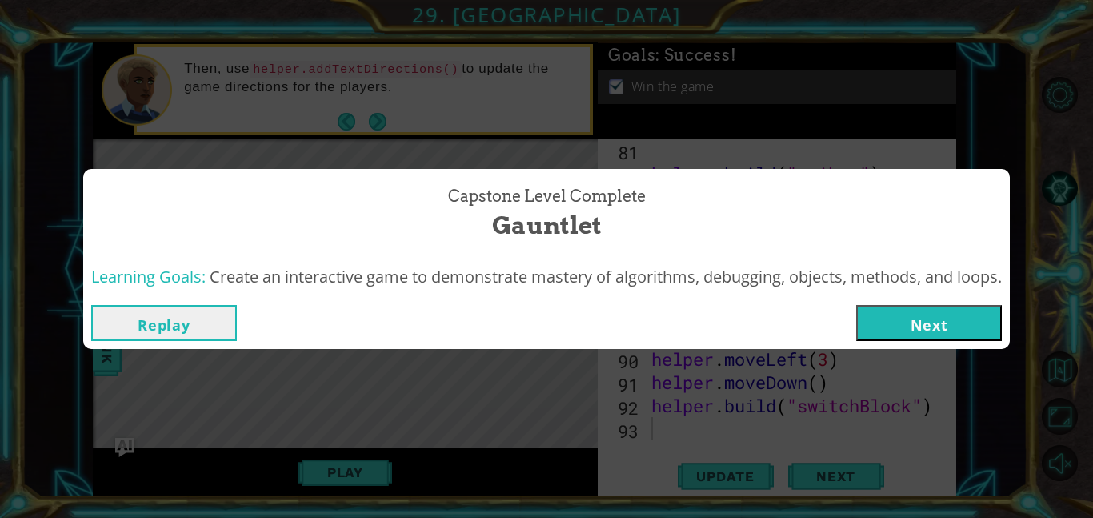
click at [894, 317] on button "Next" at bounding box center [929, 323] width 146 height 36
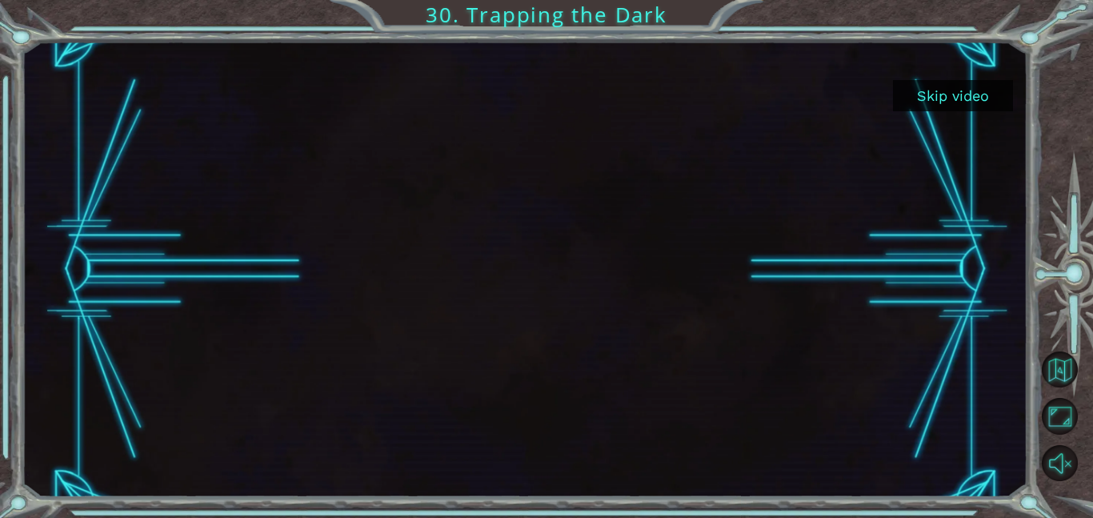
click at [637, 304] on div at bounding box center [524, 269] width 809 height 455
click at [929, 90] on button "Skip video" at bounding box center [953, 95] width 120 height 31
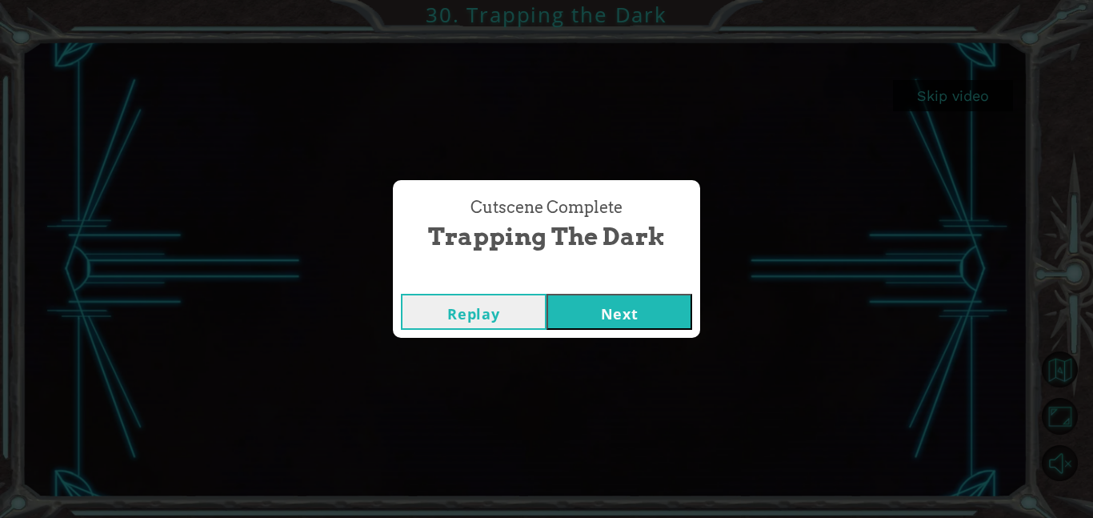
click at [625, 320] on button "Next" at bounding box center [619, 312] width 146 height 36
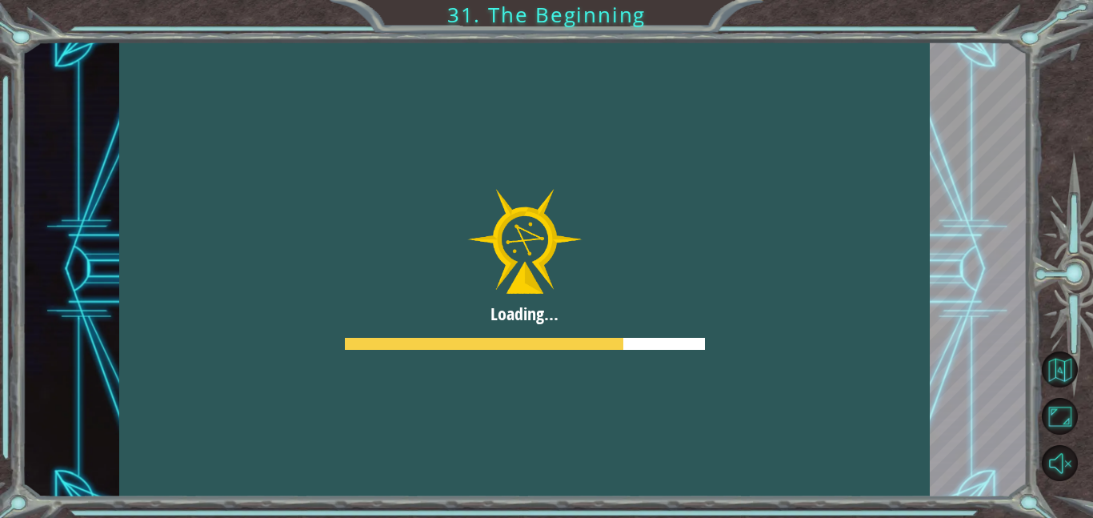
click at [541, 203] on div at bounding box center [524, 269] width 810 height 455
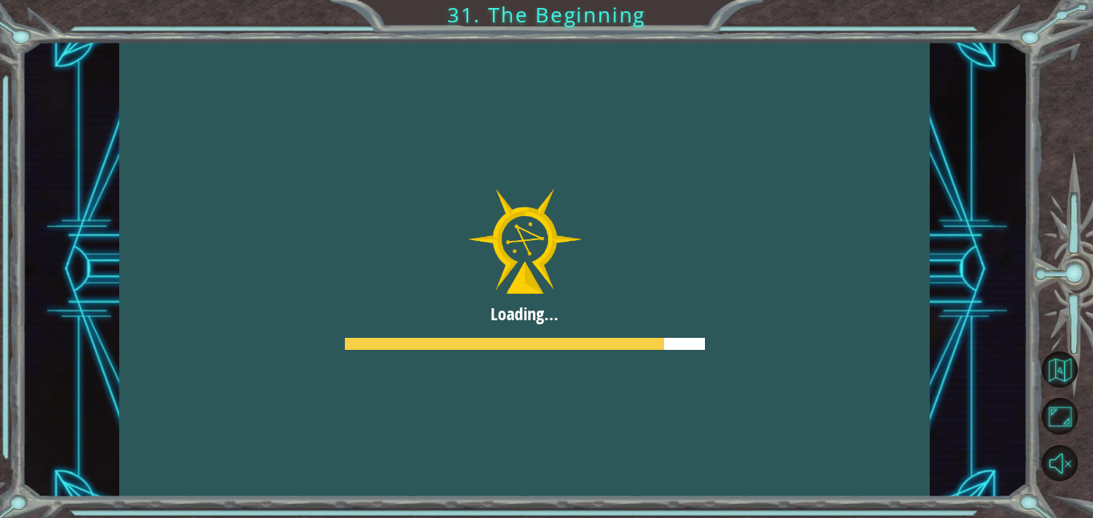
click at [580, 214] on div at bounding box center [524, 269] width 810 height 455
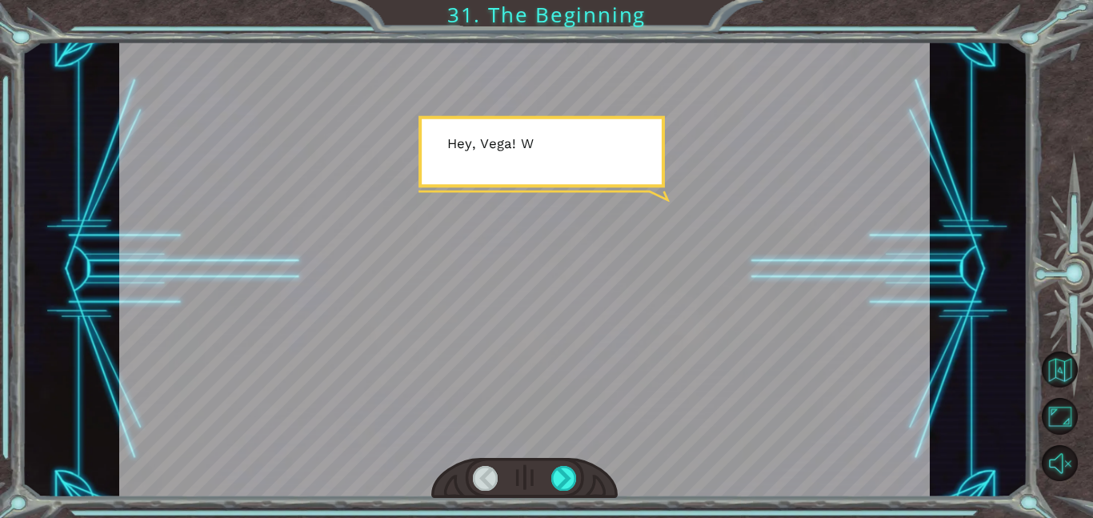
click at [578, 213] on div at bounding box center [524, 269] width 810 height 455
click at [558, 482] on div at bounding box center [564, 478] width 26 height 25
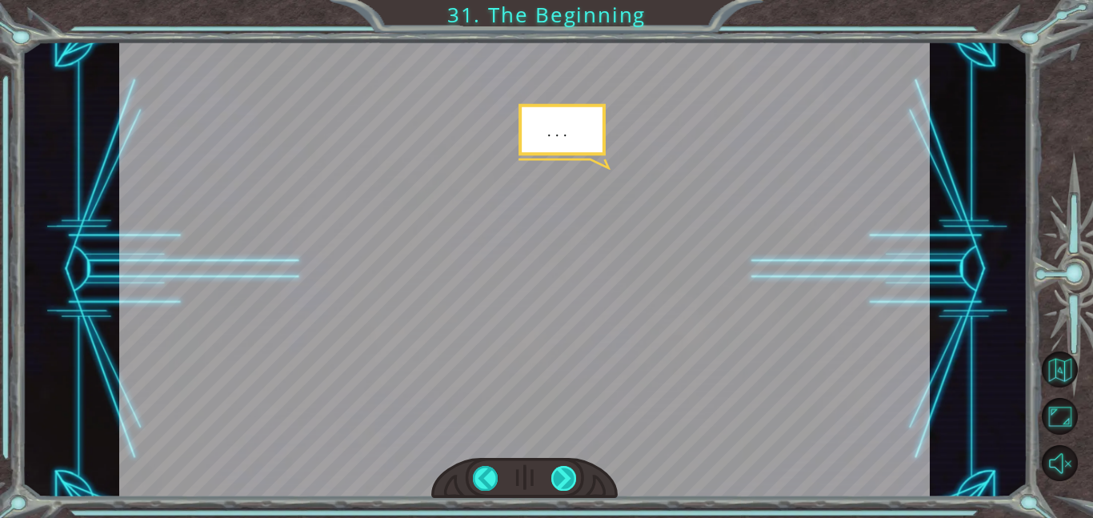
click at [558, 482] on div at bounding box center [564, 478] width 26 height 25
click at [566, 478] on div at bounding box center [564, 478] width 26 height 25
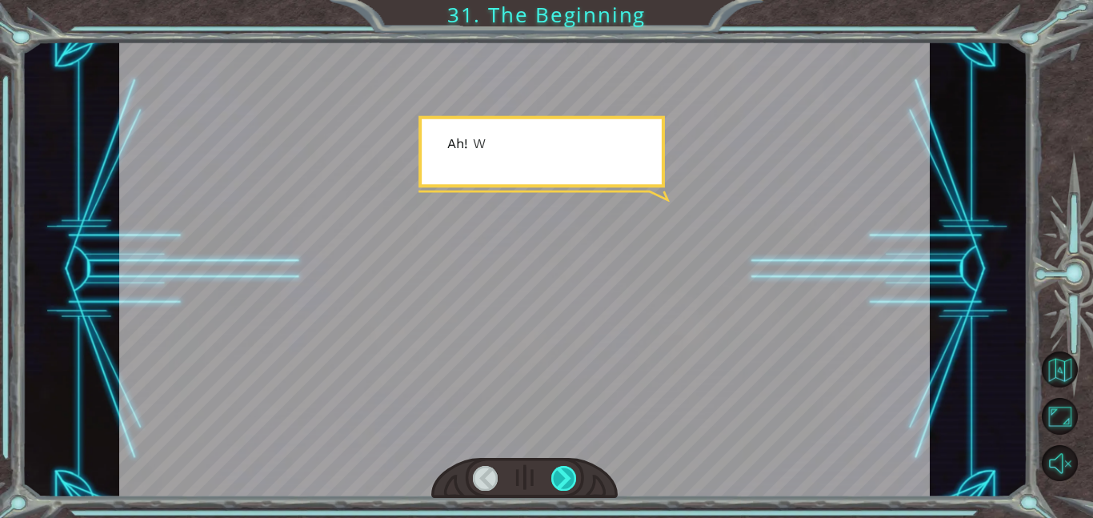
click at [566, 478] on div at bounding box center [564, 478] width 26 height 25
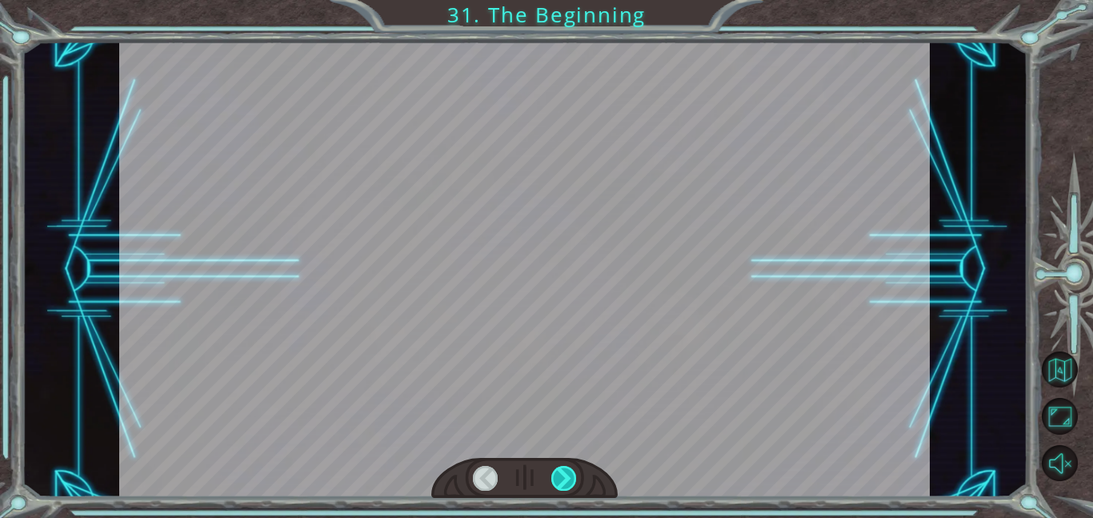
click at [566, 478] on div at bounding box center [564, 478] width 26 height 25
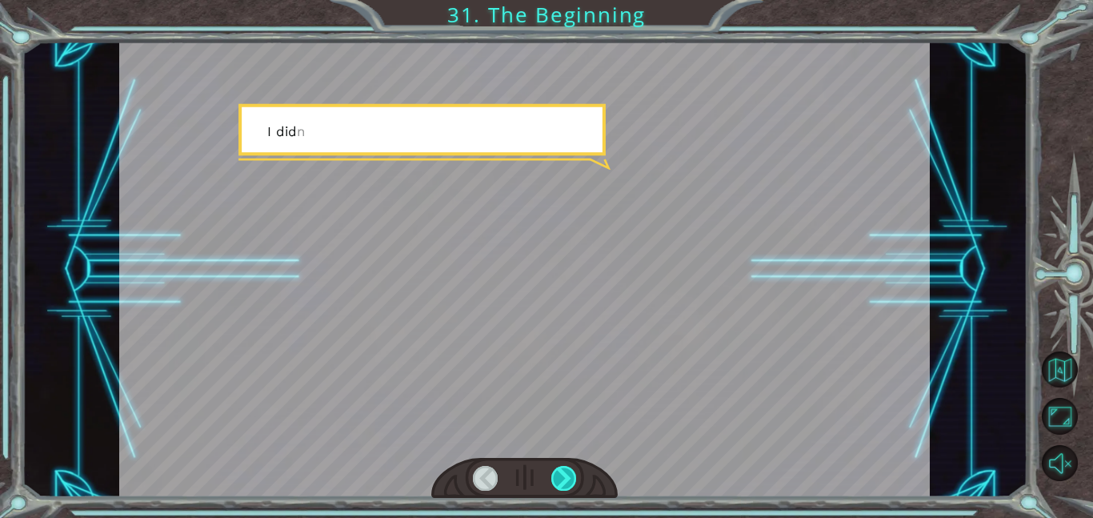
click at [566, 478] on div at bounding box center [564, 478] width 26 height 25
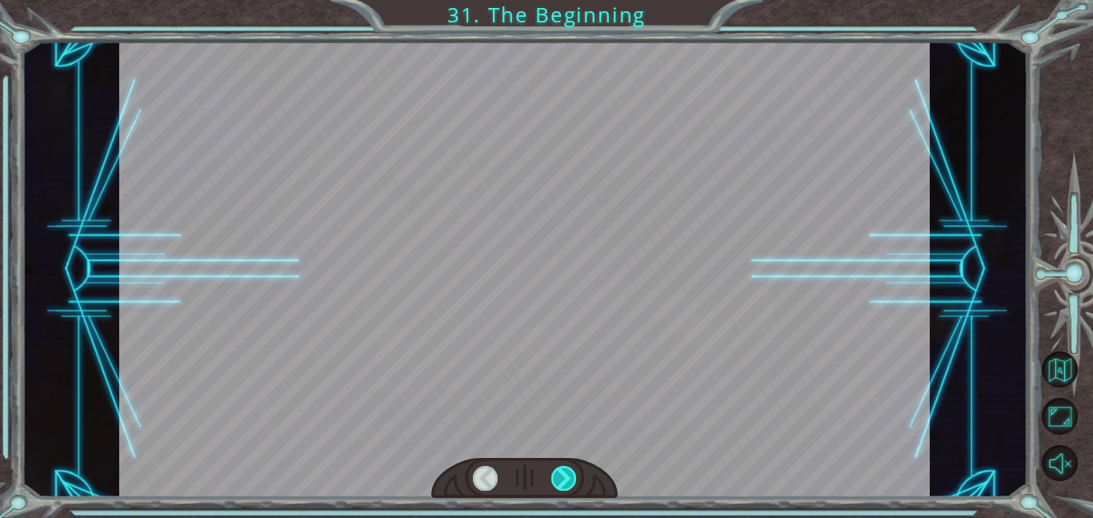
click at [566, 478] on div at bounding box center [564, 478] width 26 height 25
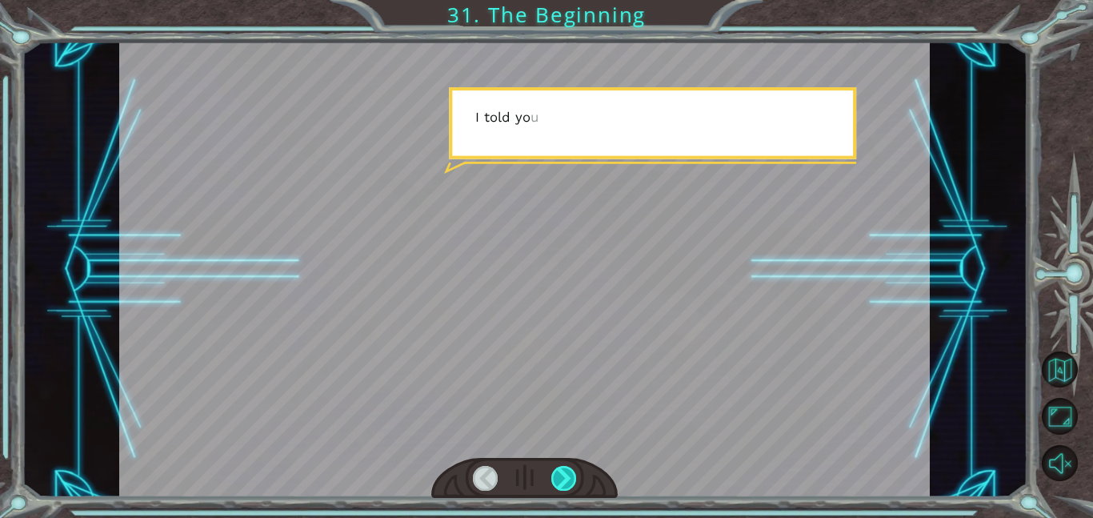
click at [566, 478] on div at bounding box center [564, 478] width 26 height 25
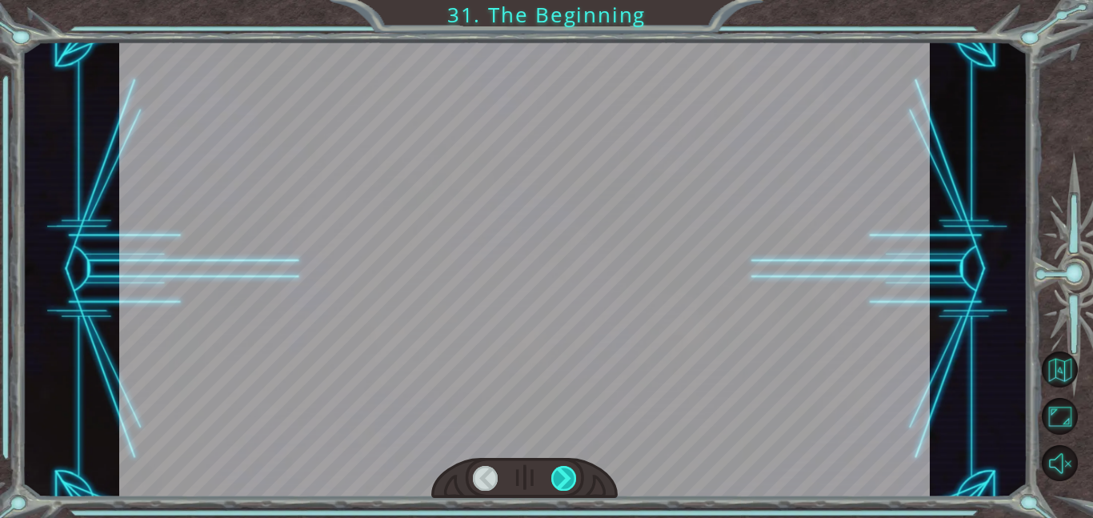
click at [566, 478] on div at bounding box center [564, 478] width 26 height 25
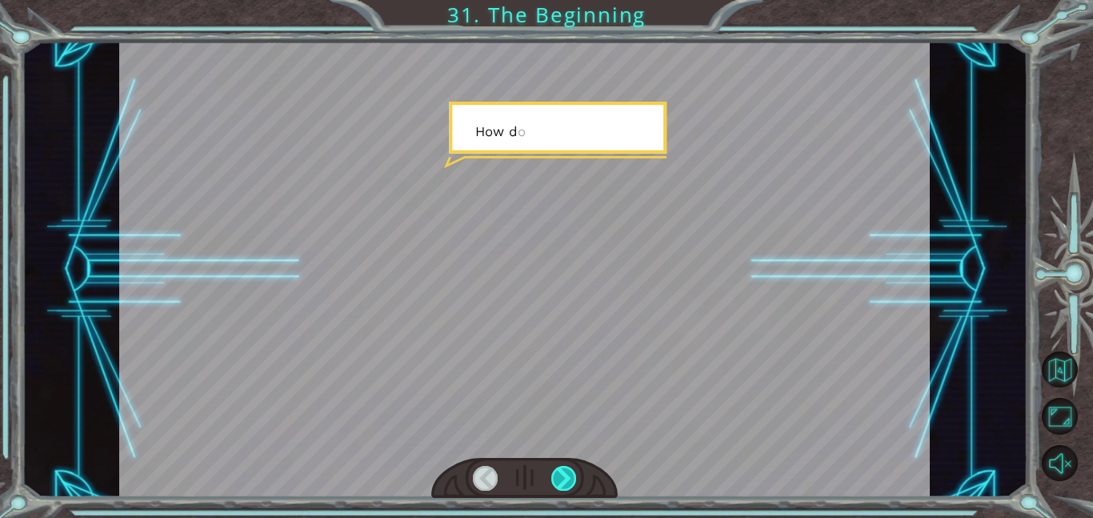
click at [566, 478] on div at bounding box center [564, 478] width 26 height 25
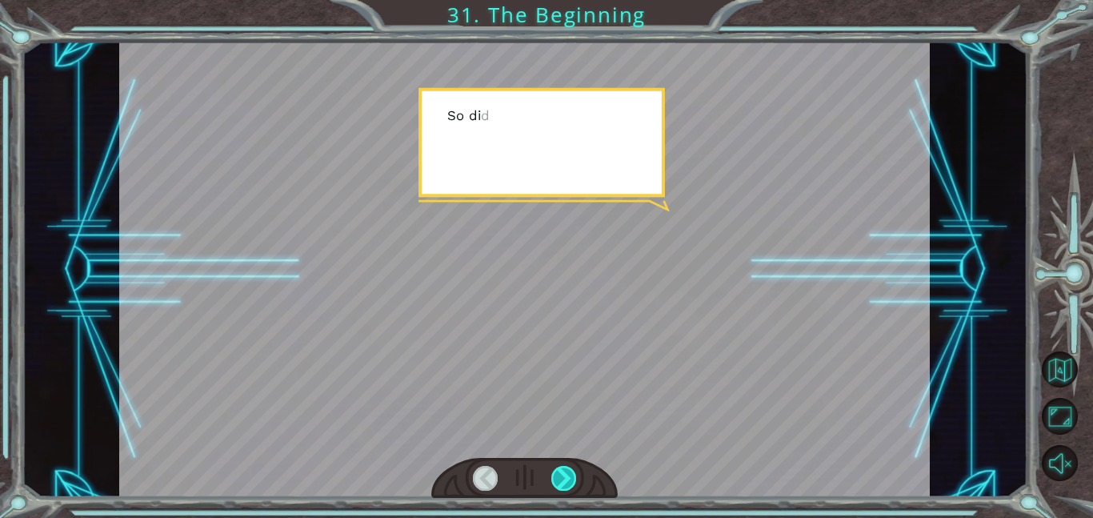
click at [566, 478] on div at bounding box center [564, 478] width 26 height 25
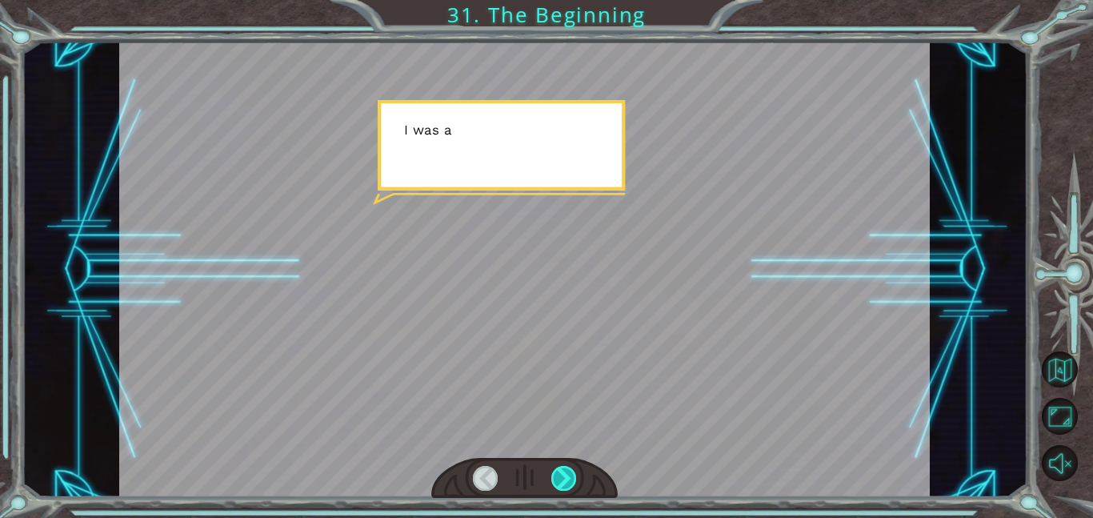
click at [566, 478] on div at bounding box center [564, 478] width 26 height 25
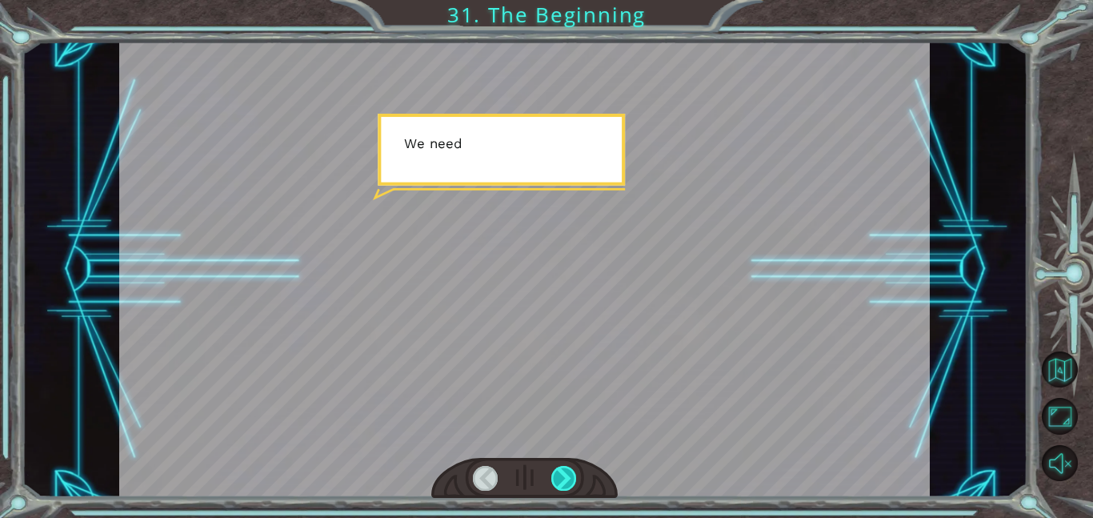
click at [566, 478] on div at bounding box center [564, 478] width 26 height 25
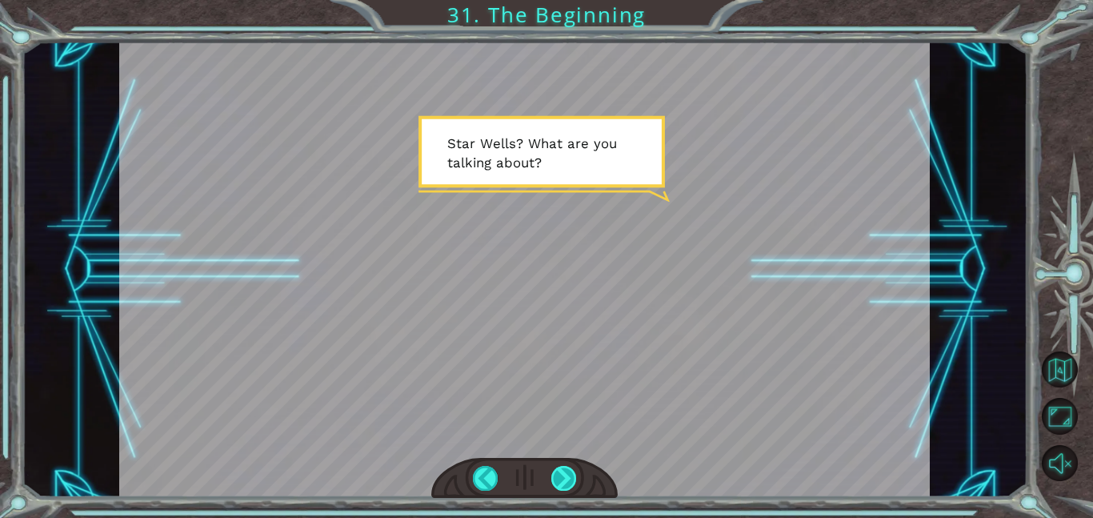
click at [562, 476] on div at bounding box center [564, 478] width 26 height 25
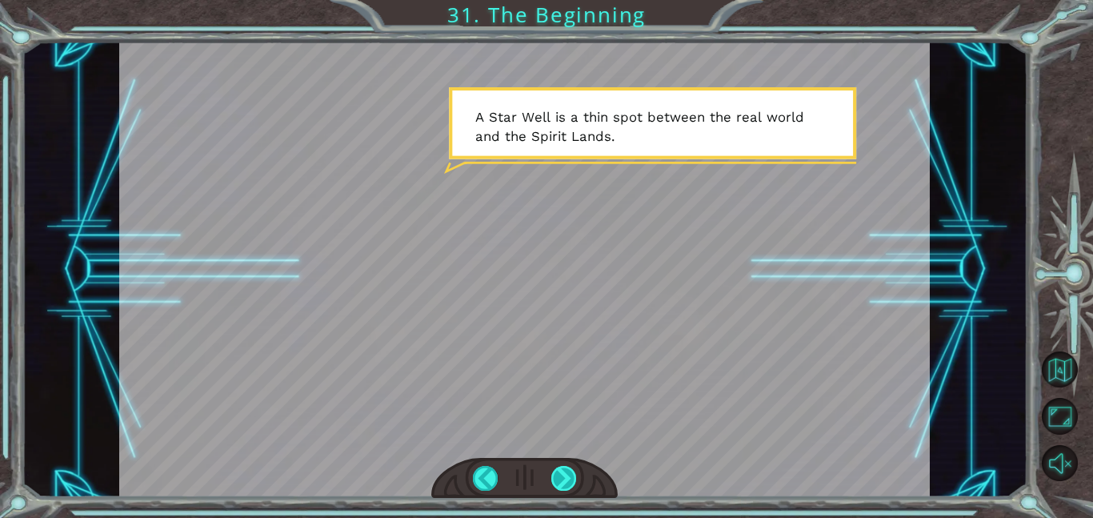
click at [562, 478] on div at bounding box center [564, 478] width 26 height 25
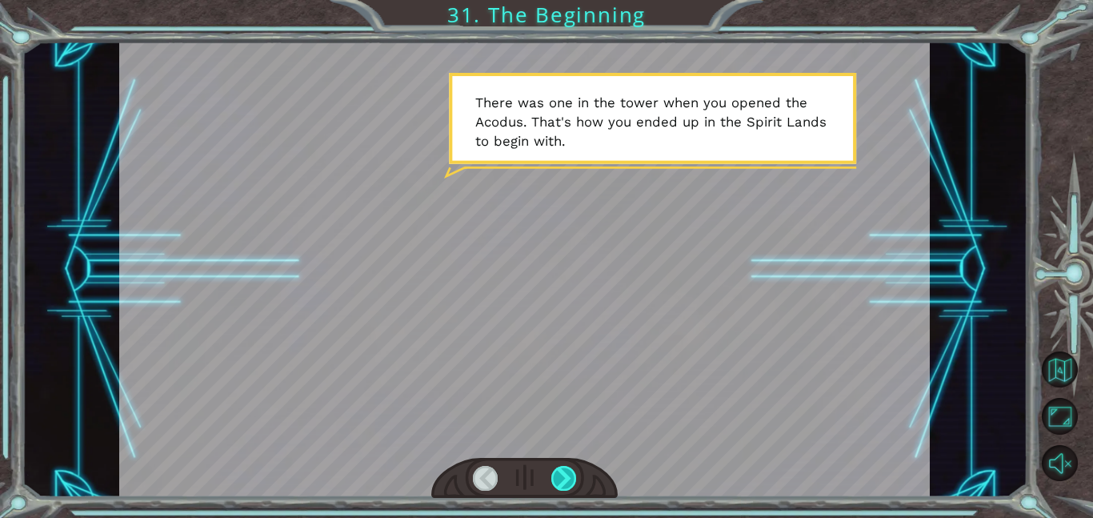
click at [562, 478] on div at bounding box center [564, 478] width 26 height 25
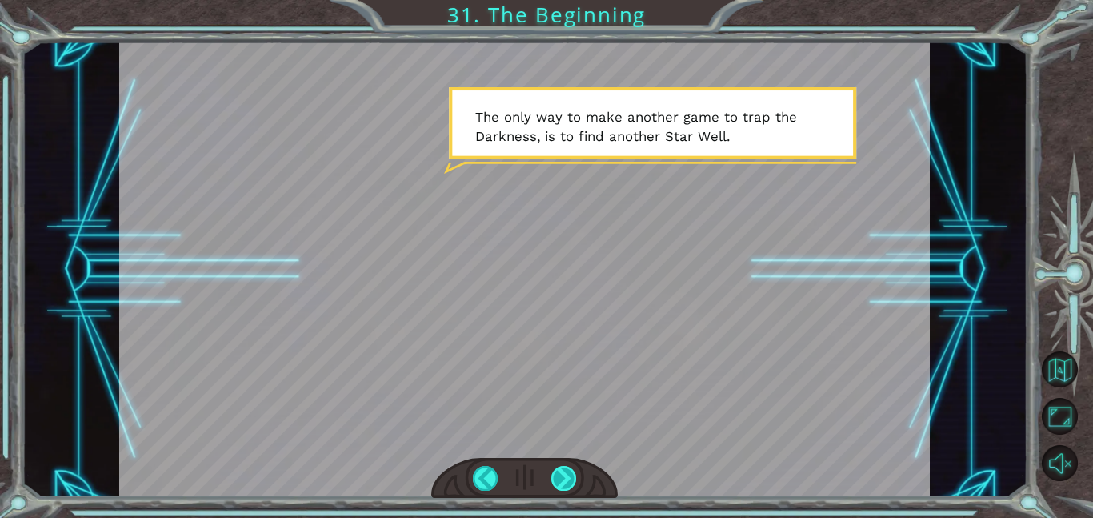
click at [568, 474] on div at bounding box center [564, 478] width 26 height 25
click at [568, 473] on div at bounding box center [564, 478] width 26 height 25
click at [574, 475] on div at bounding box center [564, 478] width 26 height 25
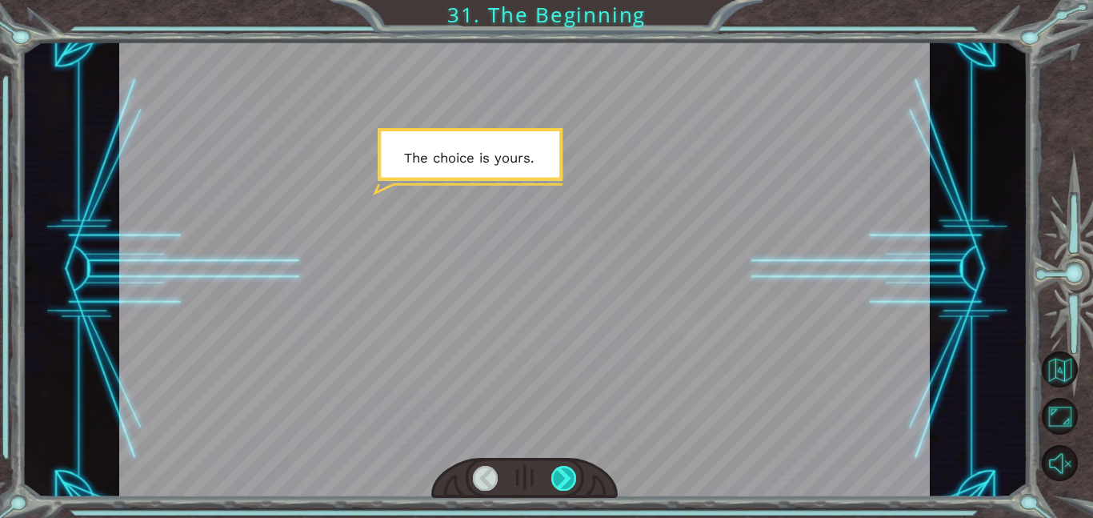
click at [574, 478] on div at bounding box center [564, 478] width 26 height 25
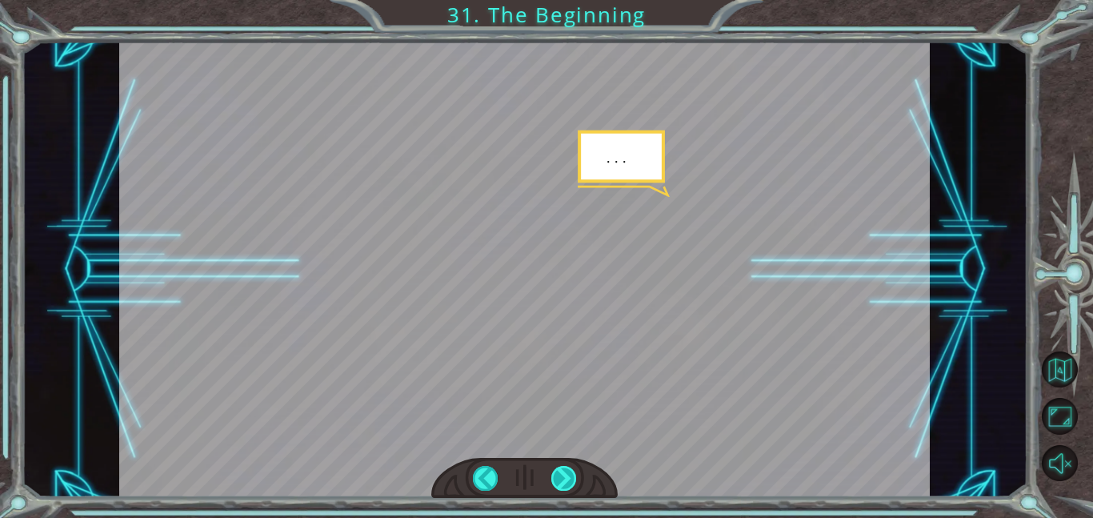
click at [569, 477] on div at bounding box center [564, 478] width 26 height 25
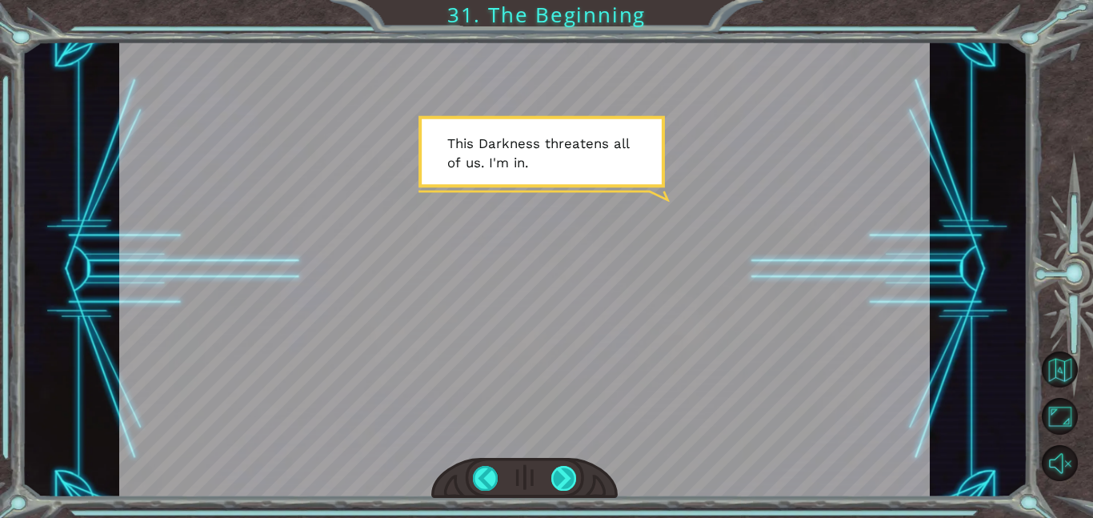
click at [569, 468] on div at bounding box center [564, 478] width 26 height 25
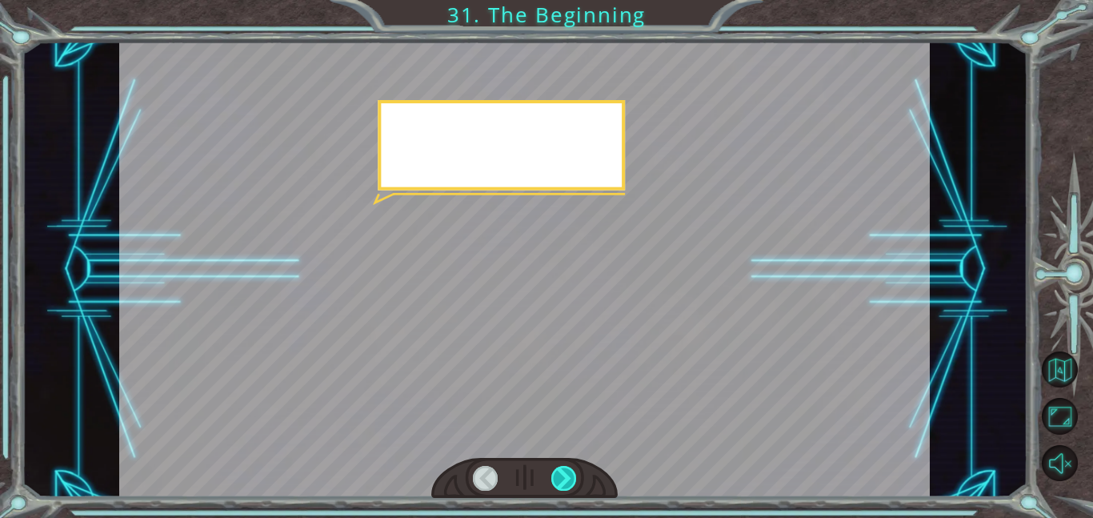
click at [569, 468] on div at bounding box center [564, 478] width 26 height 25
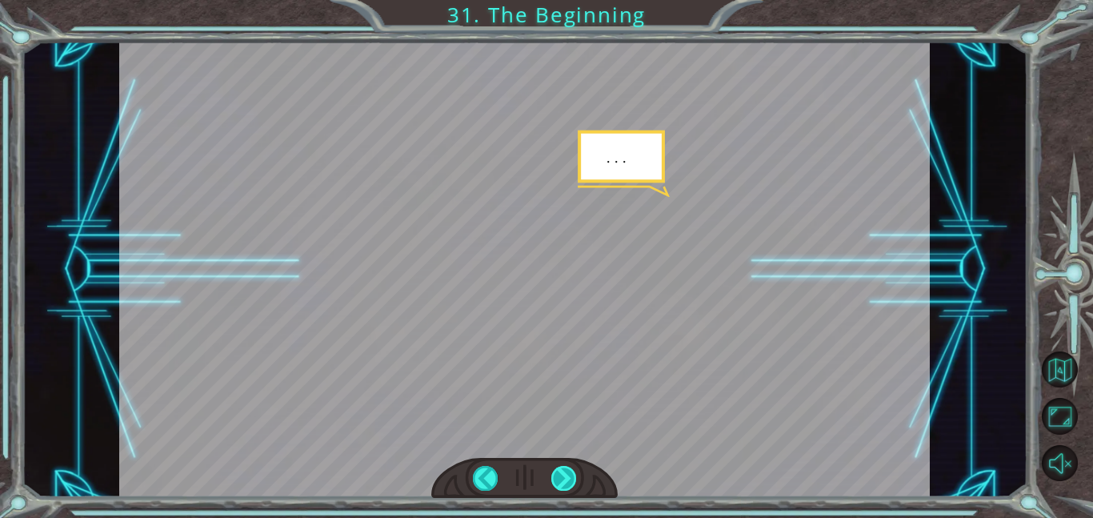
click at [569, 468] on div at bounding box center [564, 478] width 26 height 25
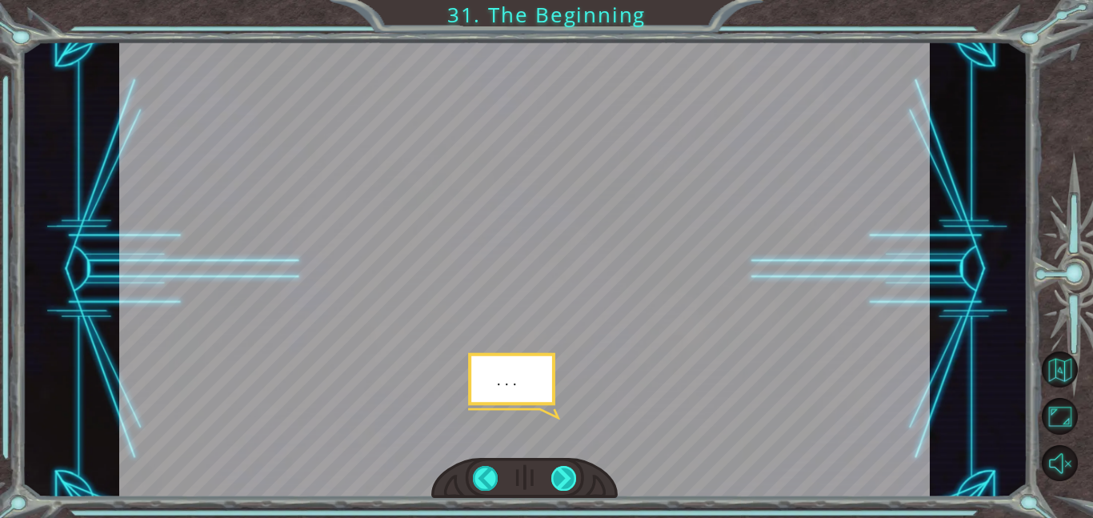
click at [569, 468] on div at bounding box center [564, 478] width 26 height 25
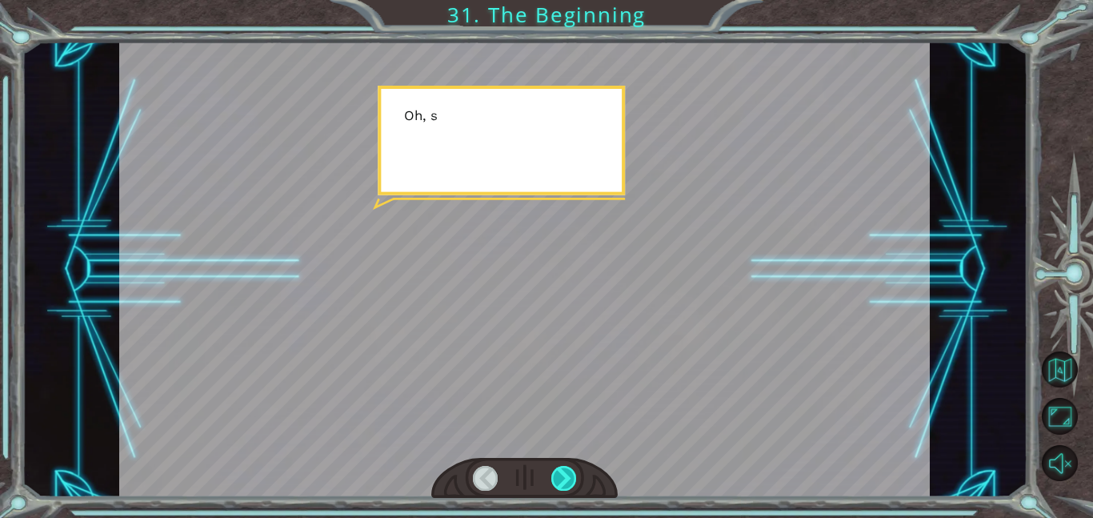
click at [569, 468] on div at bounding box center [564, 478] width 26 height 25
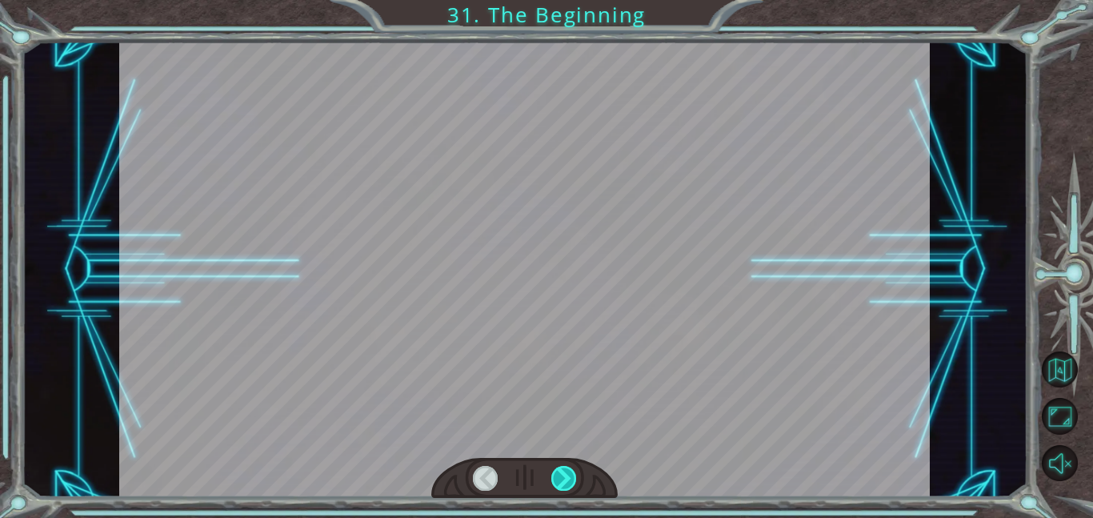
click at [569, 468] on div at bounding box center [564, 478] width 26 height 25
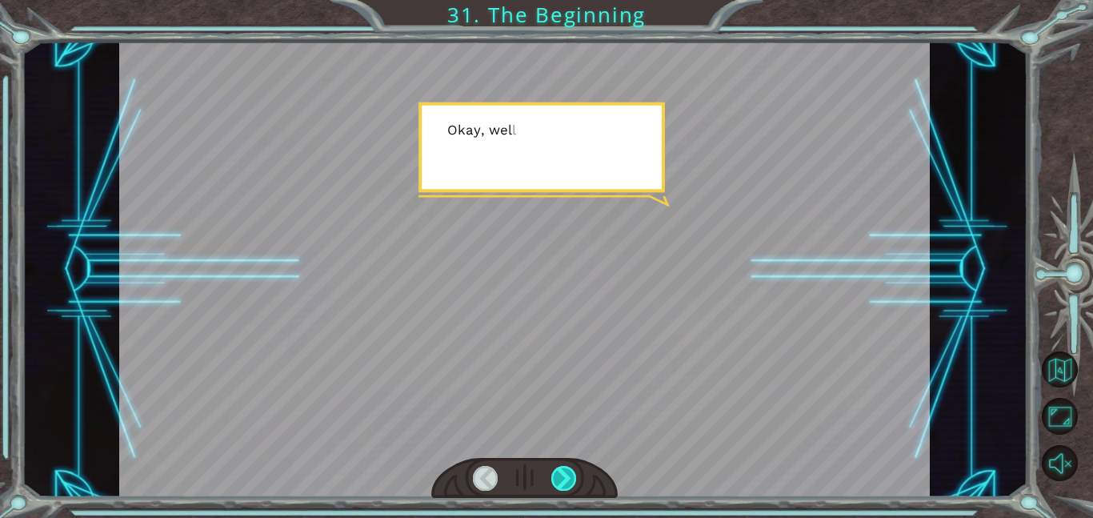
click at [569, 468] on div at bounding box center [564, 478] width 26 height 25
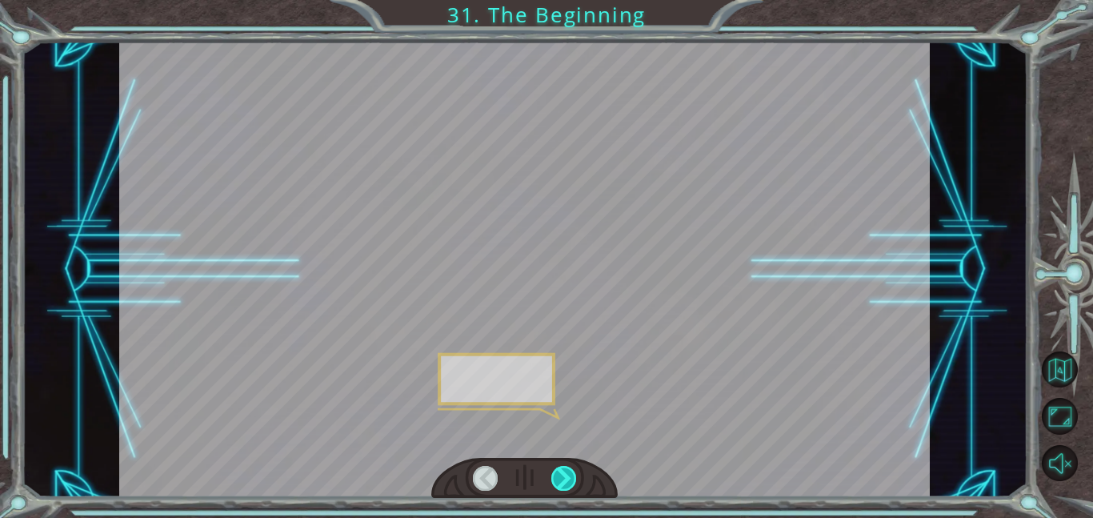
click at [569, 468] on div at bounding box center [564, 478] width 26 height 25
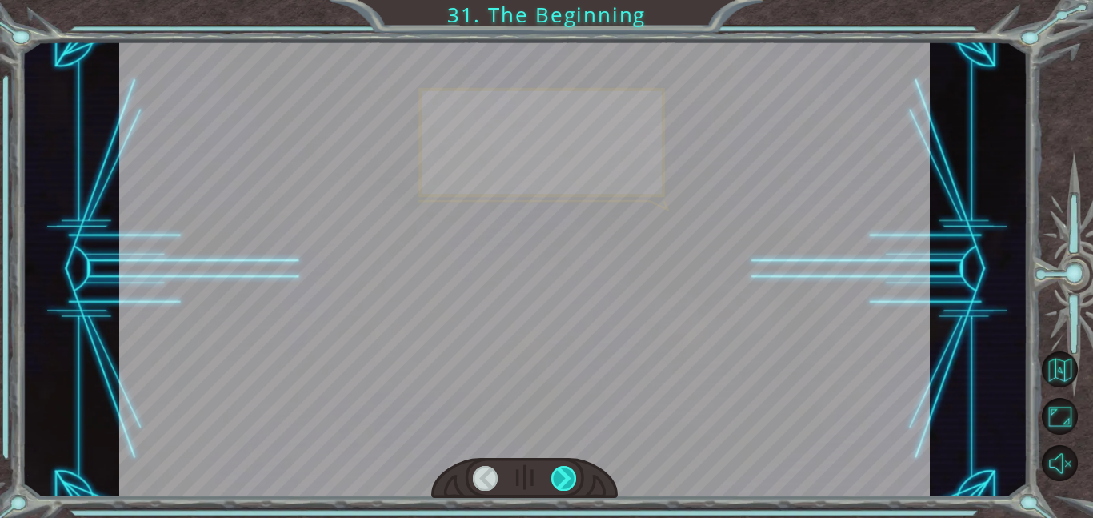
click at [569, 468] on div at bounding box center [564, 478] width 26 height 25
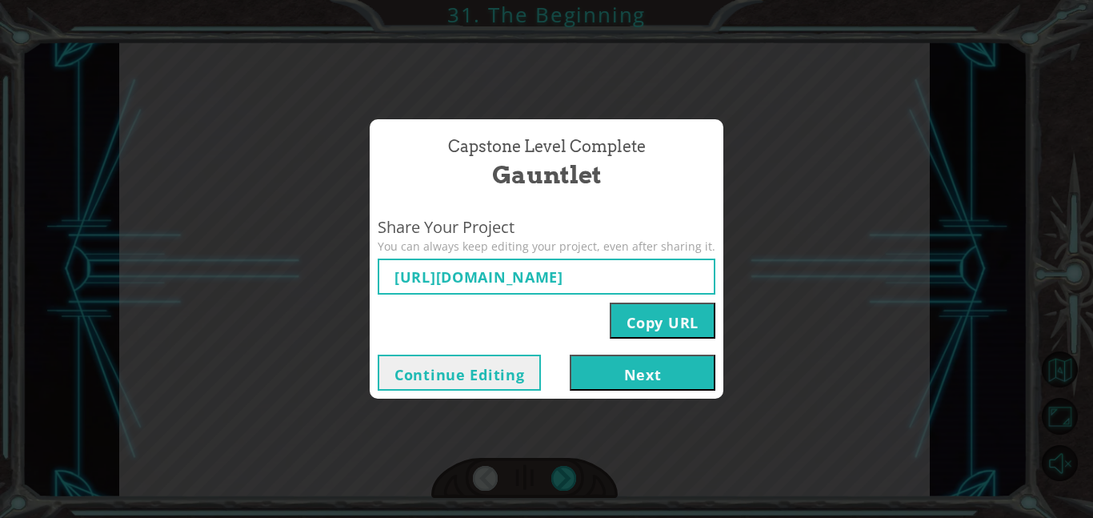
type input "[URL][DOMAIN_NAME]"
click at [257, 291] on div "Capstone Level Complete Gauntlet Share Your Project You can always keep editing…" at bounding box center [546, 259] width 1093 height 518
click at [590, 373] on button "Next" at bounding box center [643, 372] width 146 height 36
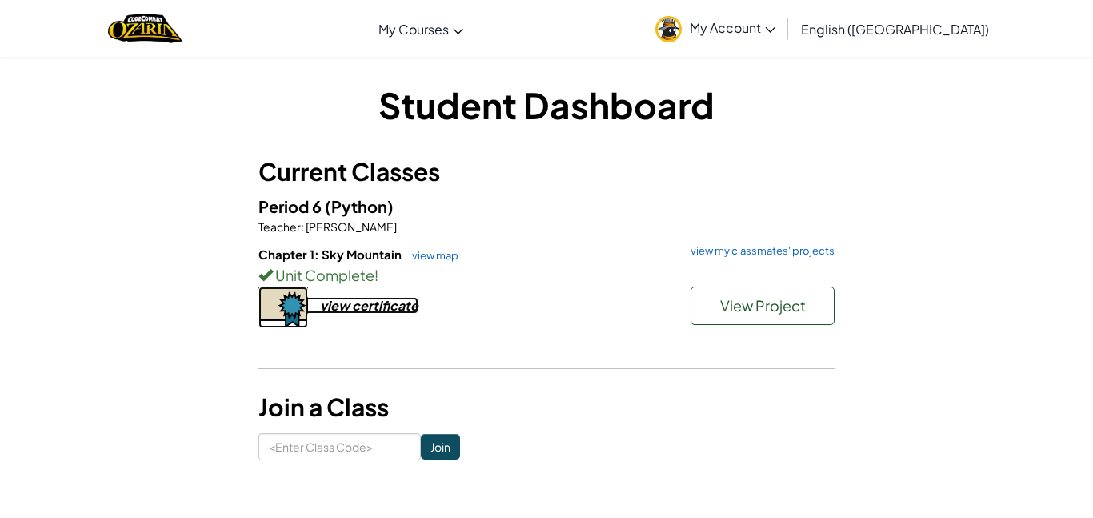
click at [406, 305] on div "view certificate" at bounding box center [369, 305] width 98 height 17
click at [751, 246] on link "view my classmates' projects" at bounding box center [758, 251] width 152 height 10
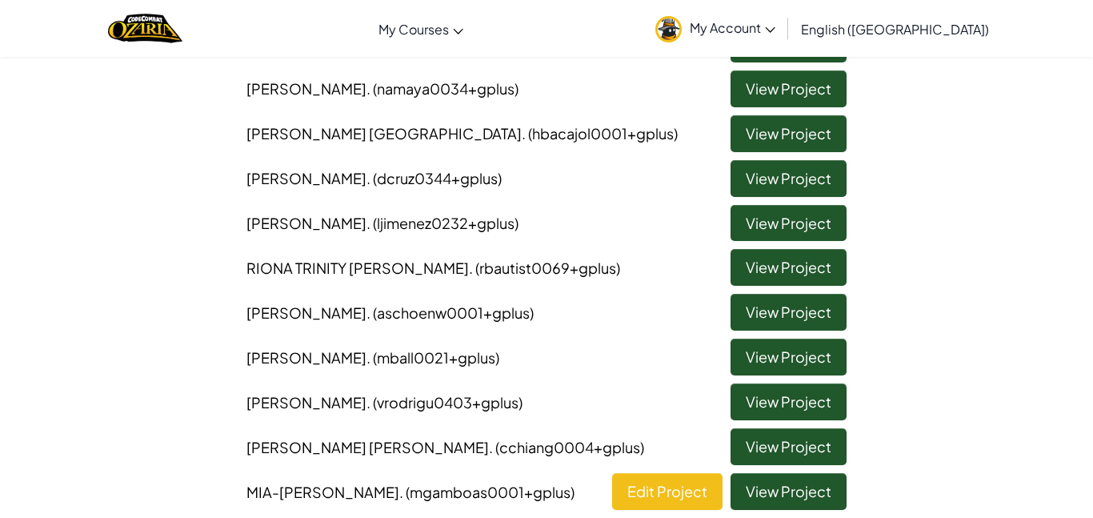
scroll to position [352, 0]
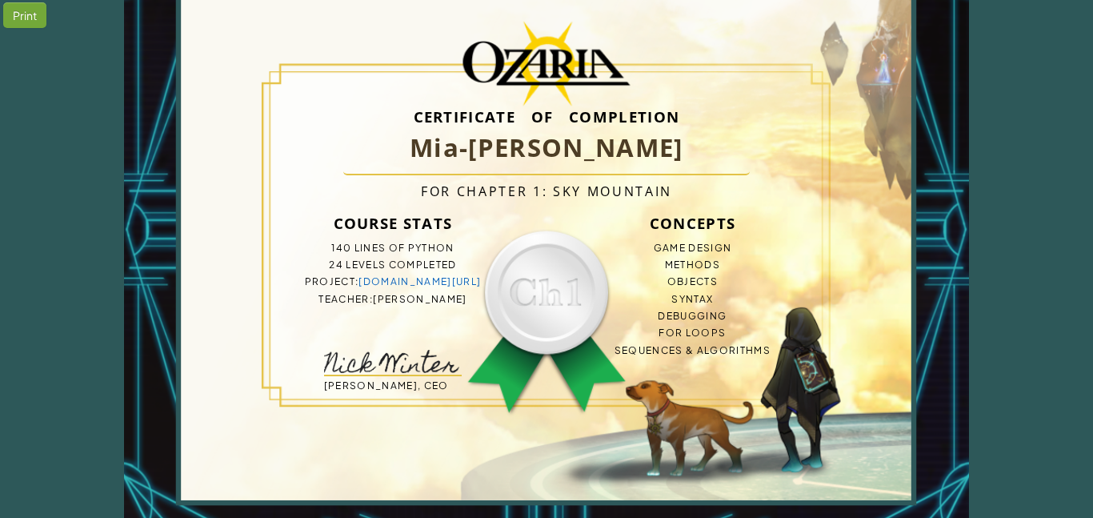
scroll to position [93, 0]
